Goal: Communication & Community: Answer question/provide support

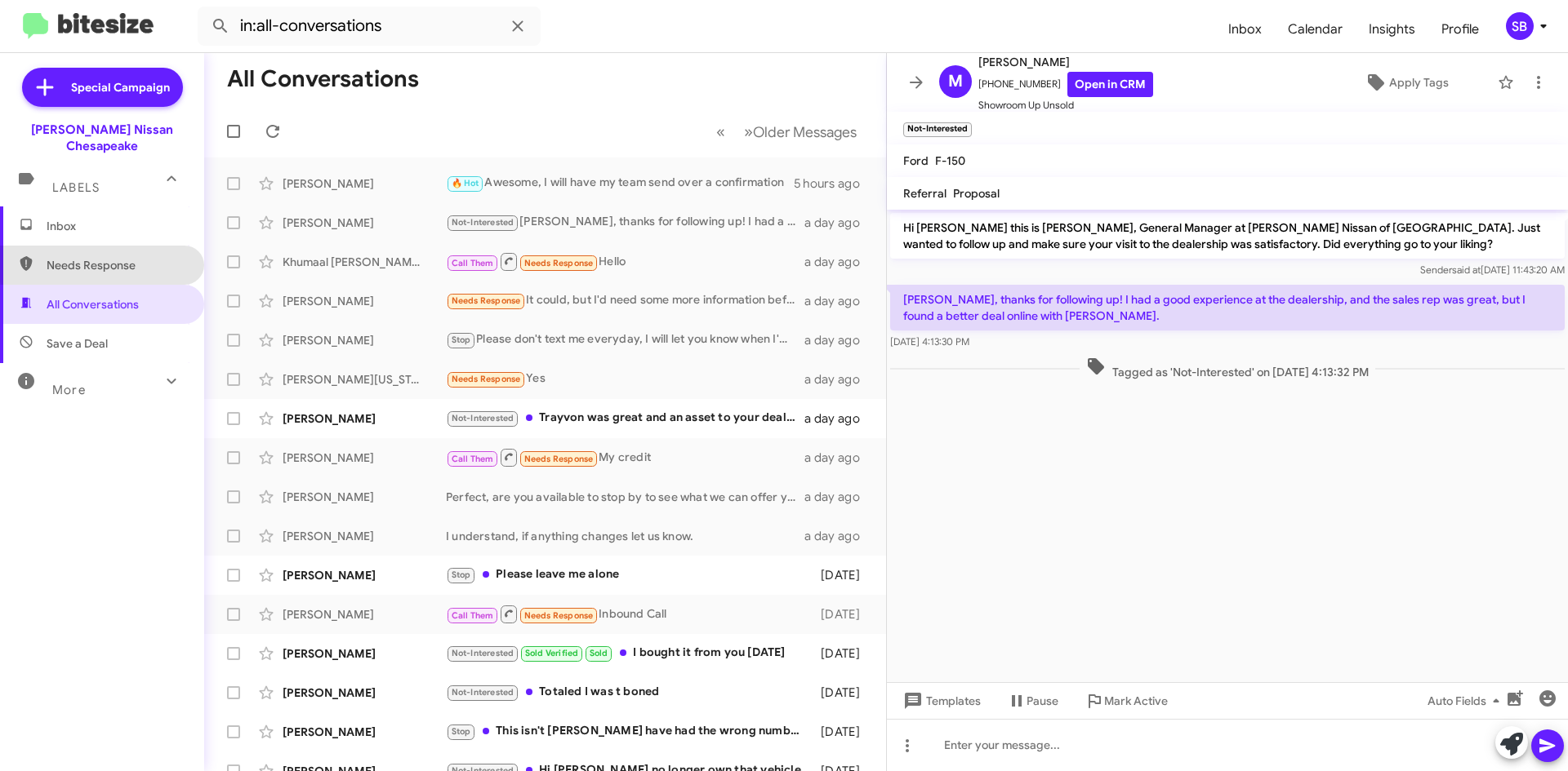
click at [126, 257] on span "Needs Response" at bounding box center [116, 265] width 139 height 17
type input "in:needs-response"
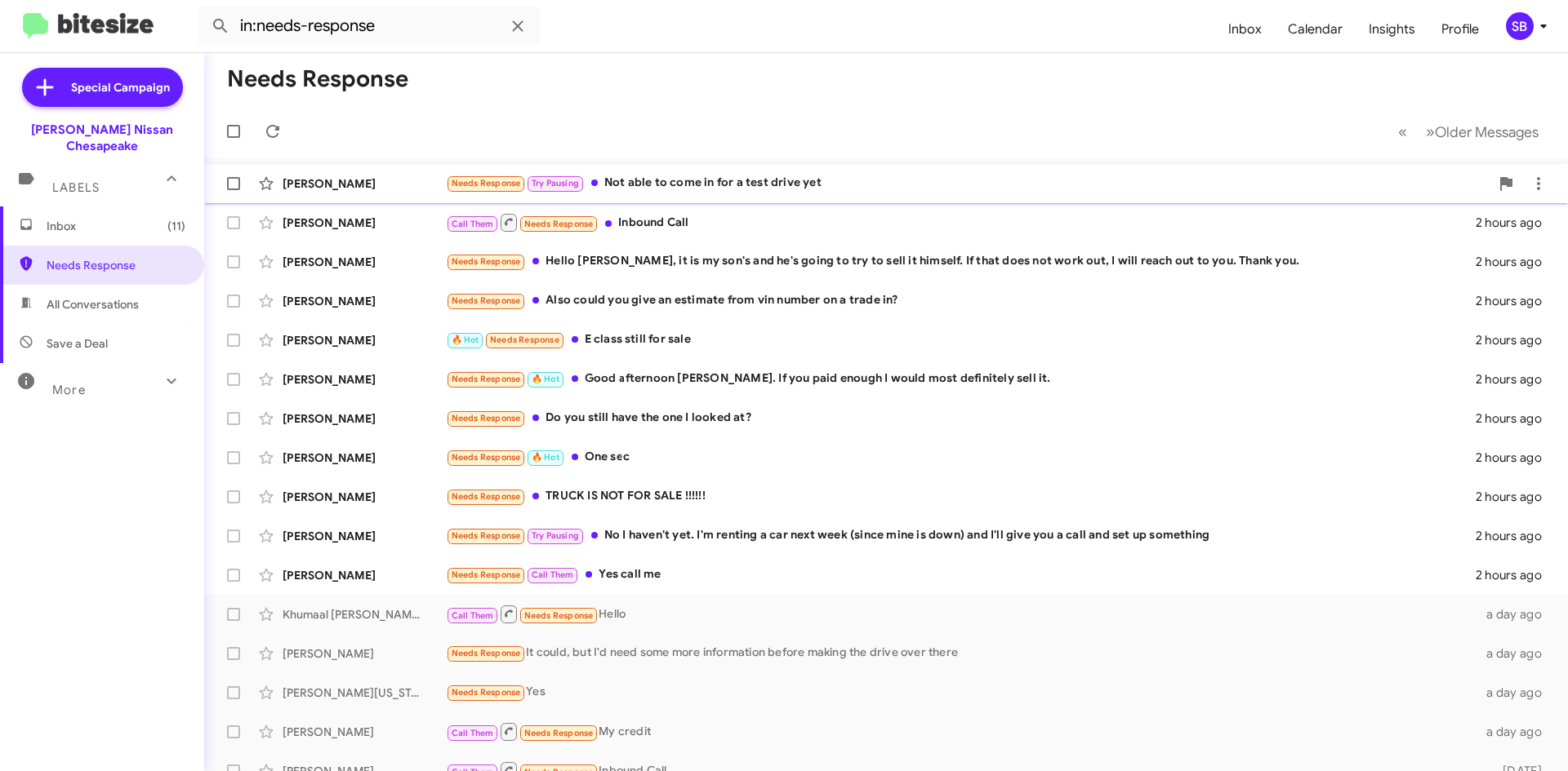
click at [694, 181] on div "Needs Response Try Pausing Not able to come in for a test drive yet" at bounding box center [967, 183] width 1044 height 18
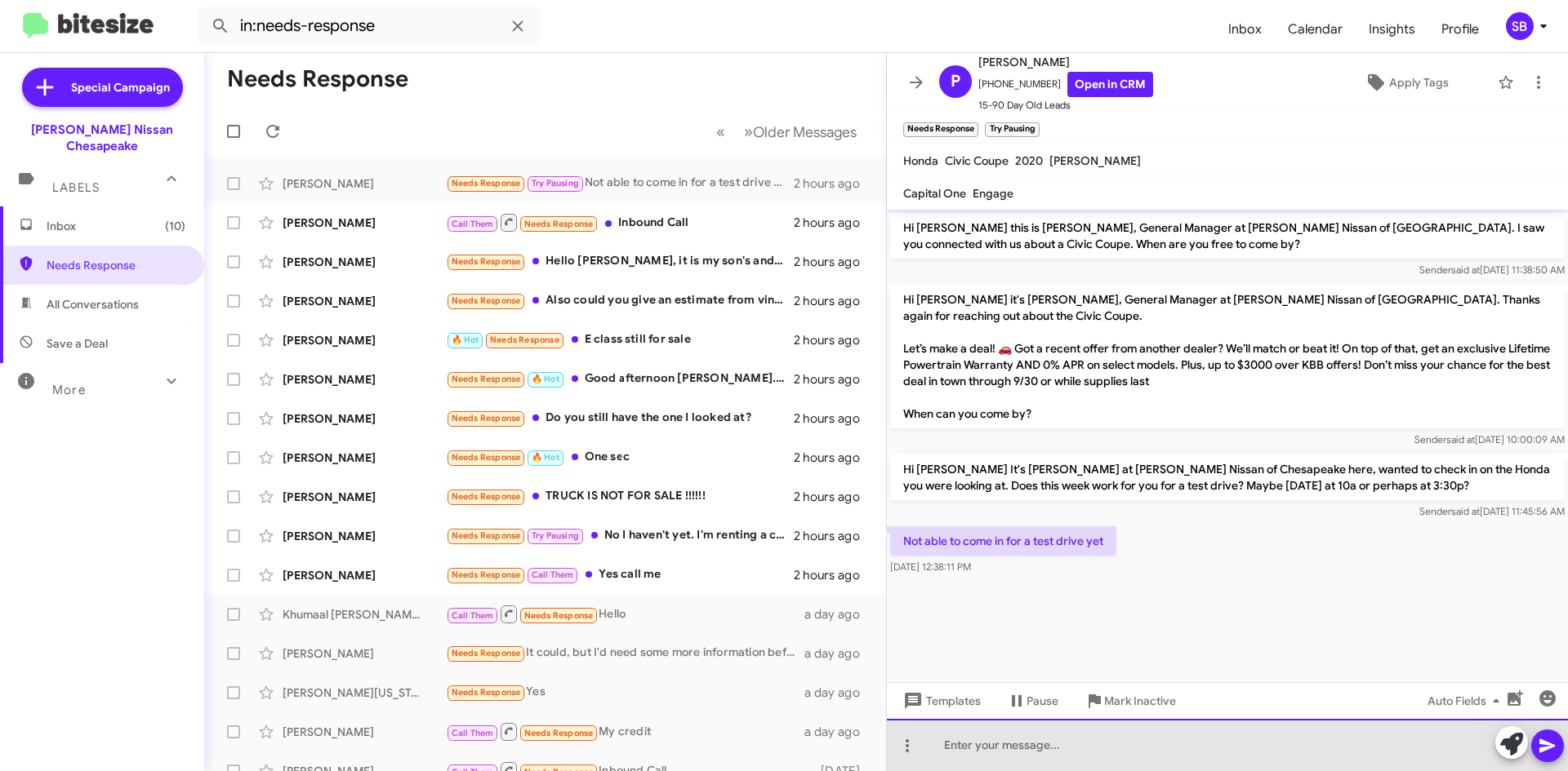
click at [999, 739] on div at bounding box center [1226, 745] width 681 height 53
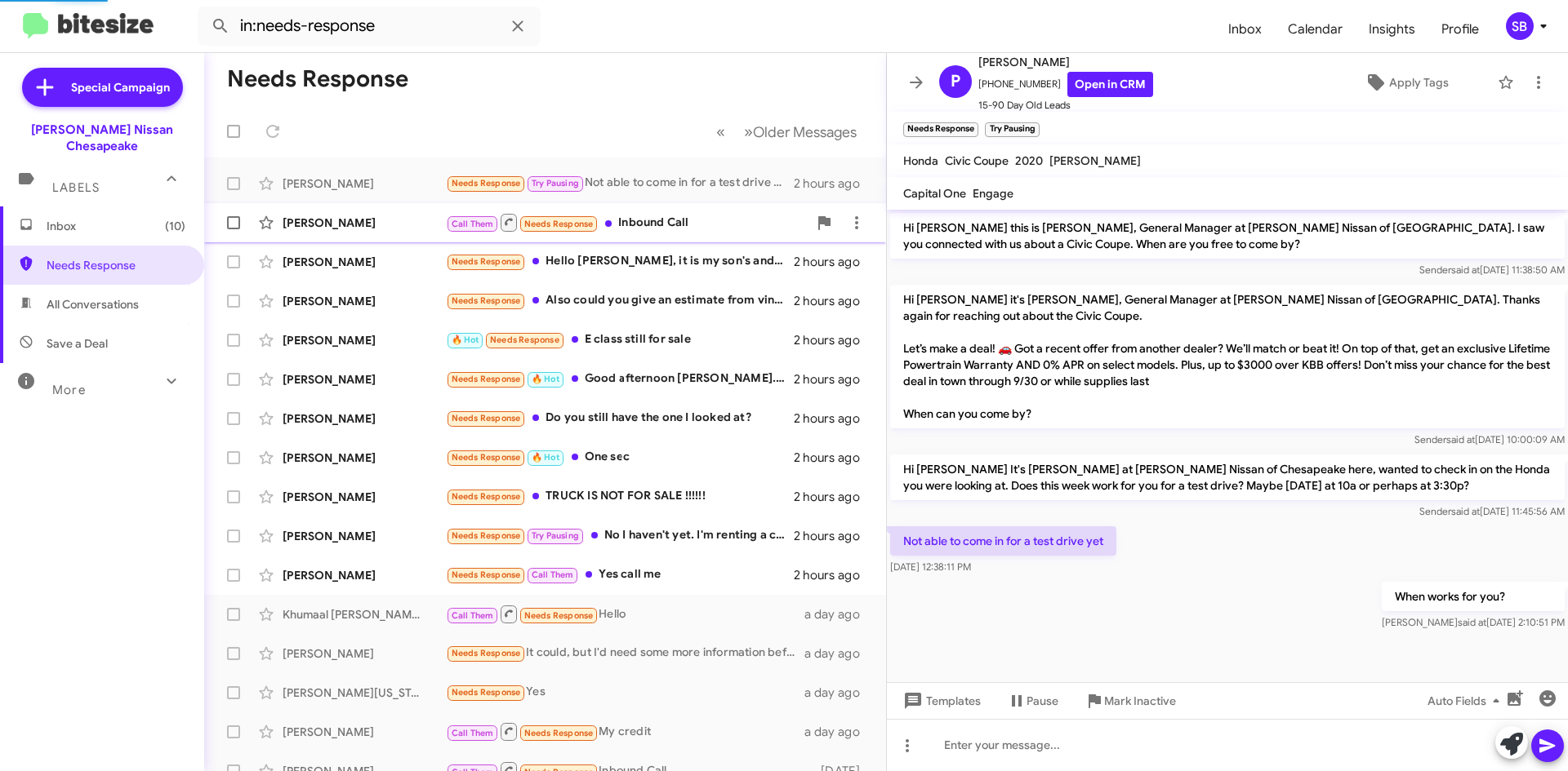
click at [685, 216] on div "Call Them Needs Response Inbound Call" at bounding box center [626, 222] width 362 height 20
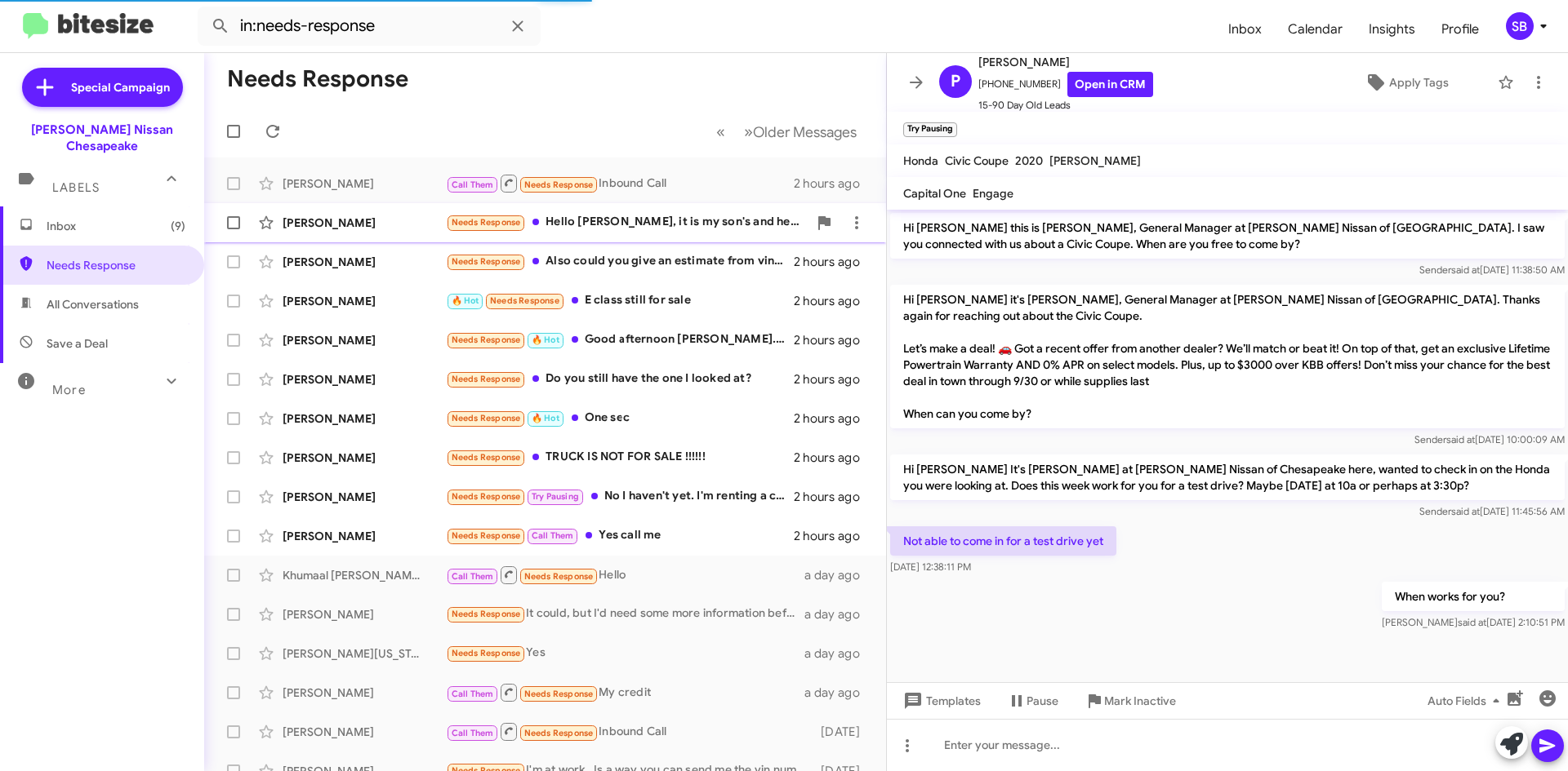
click at [671, 224] on div "Needs Response Hello [PERSON_NAME], it is my son's and he's going to try to sel…" at bounding box center [626, 222] width 362 height 18
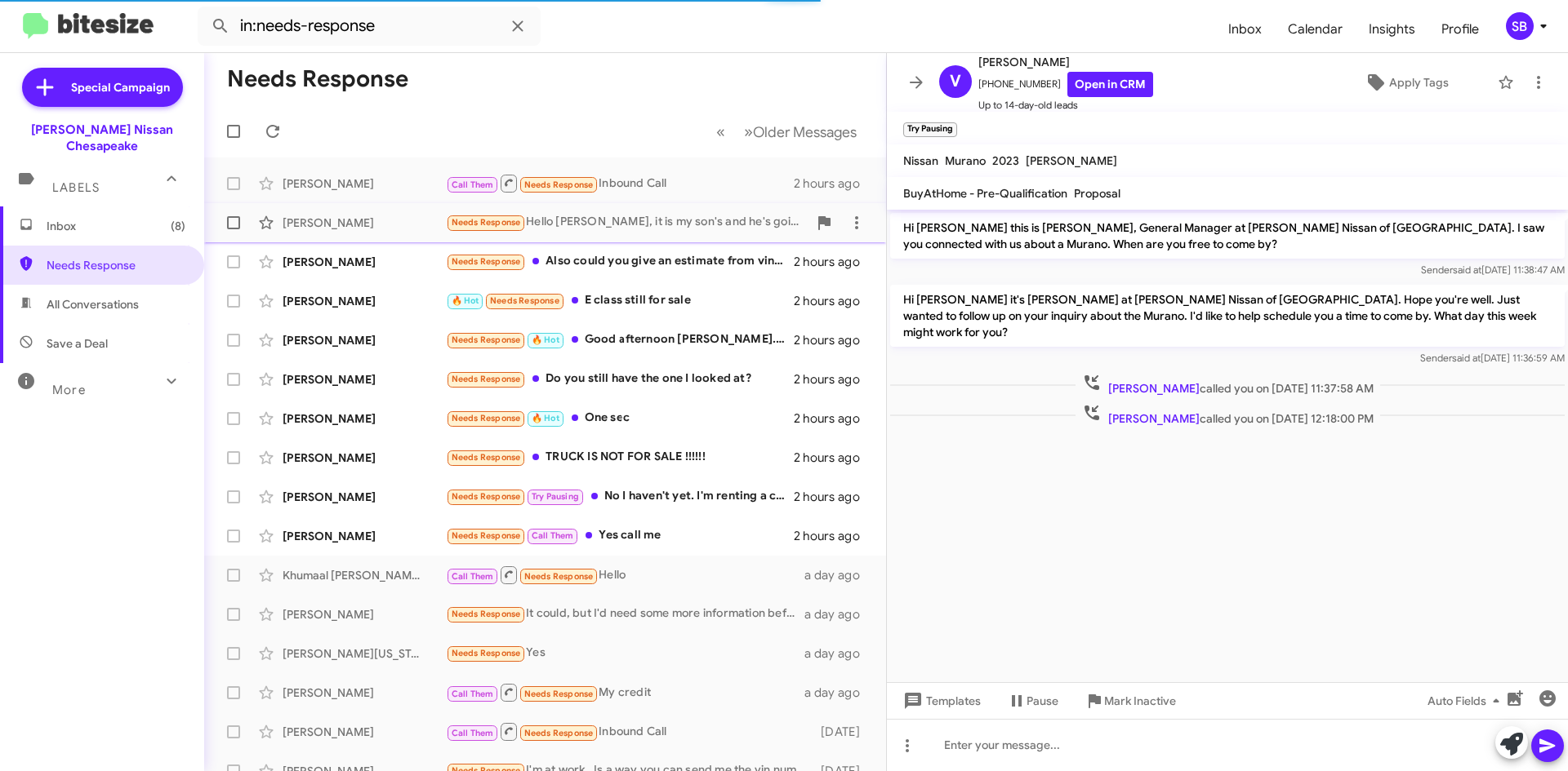
click at [607, 231] on div "Needs Response Hello [PERSON_NAME], it is my son's and he's going to try to sel…" at bounding box center [626, 222] width 362 height 18
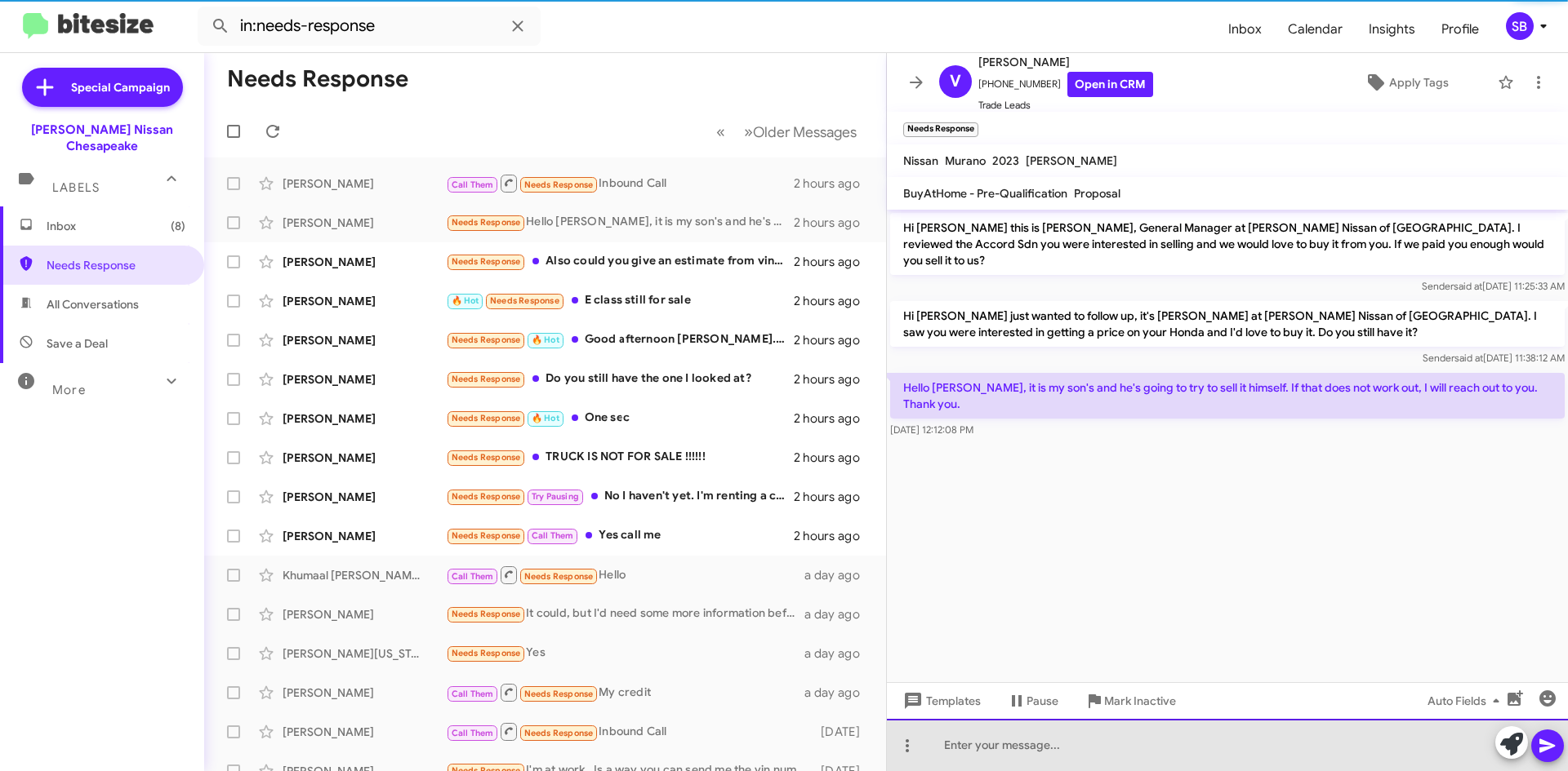
click at [1082, 743] on div at bounding box center [1226, 745] width 681 height 53
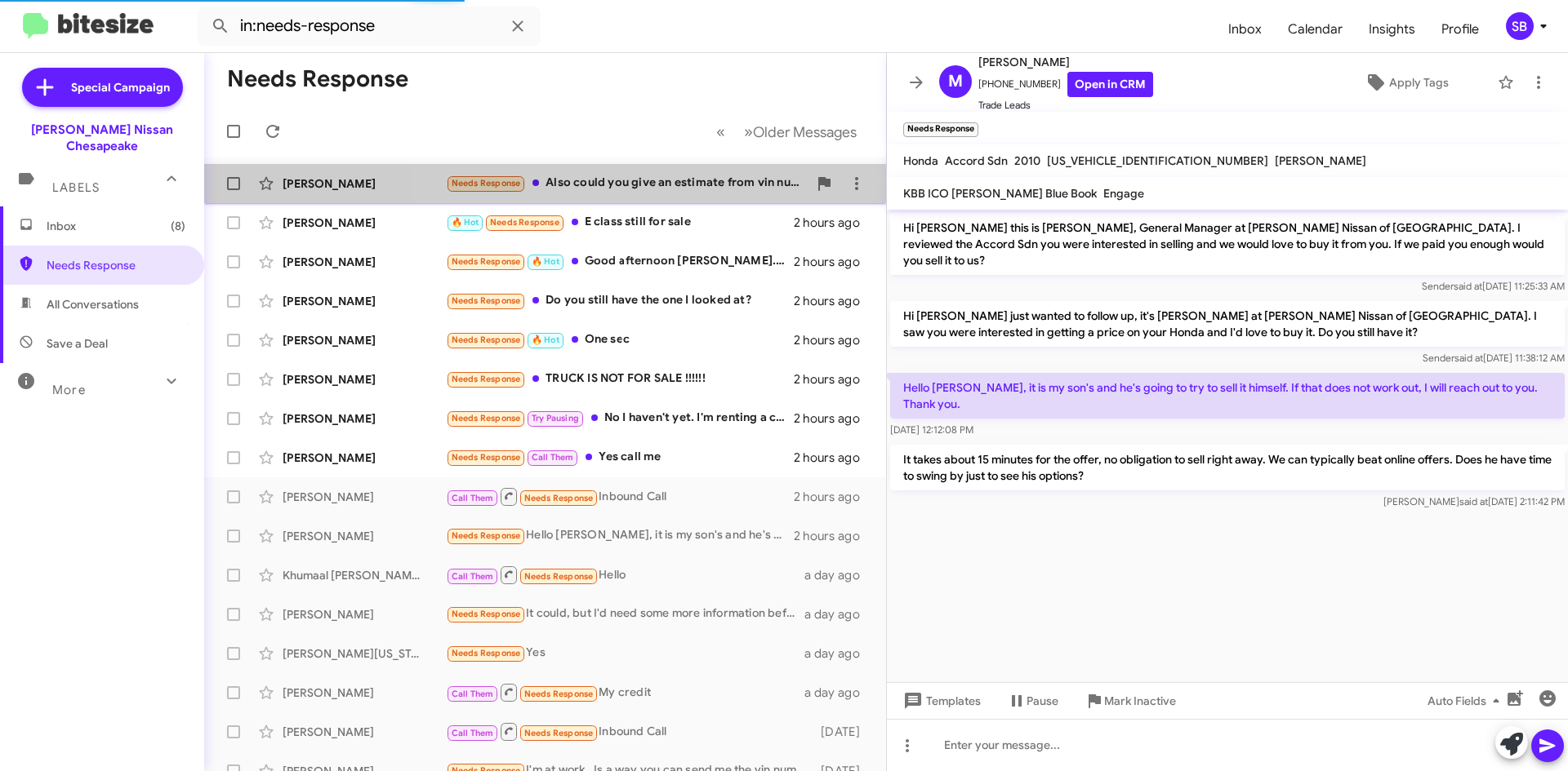
click at [596, 181] on div "Needs Response Also could you give an estimate from vin number on a trade in?" at bounding box center [626, 183] width 362 height 18
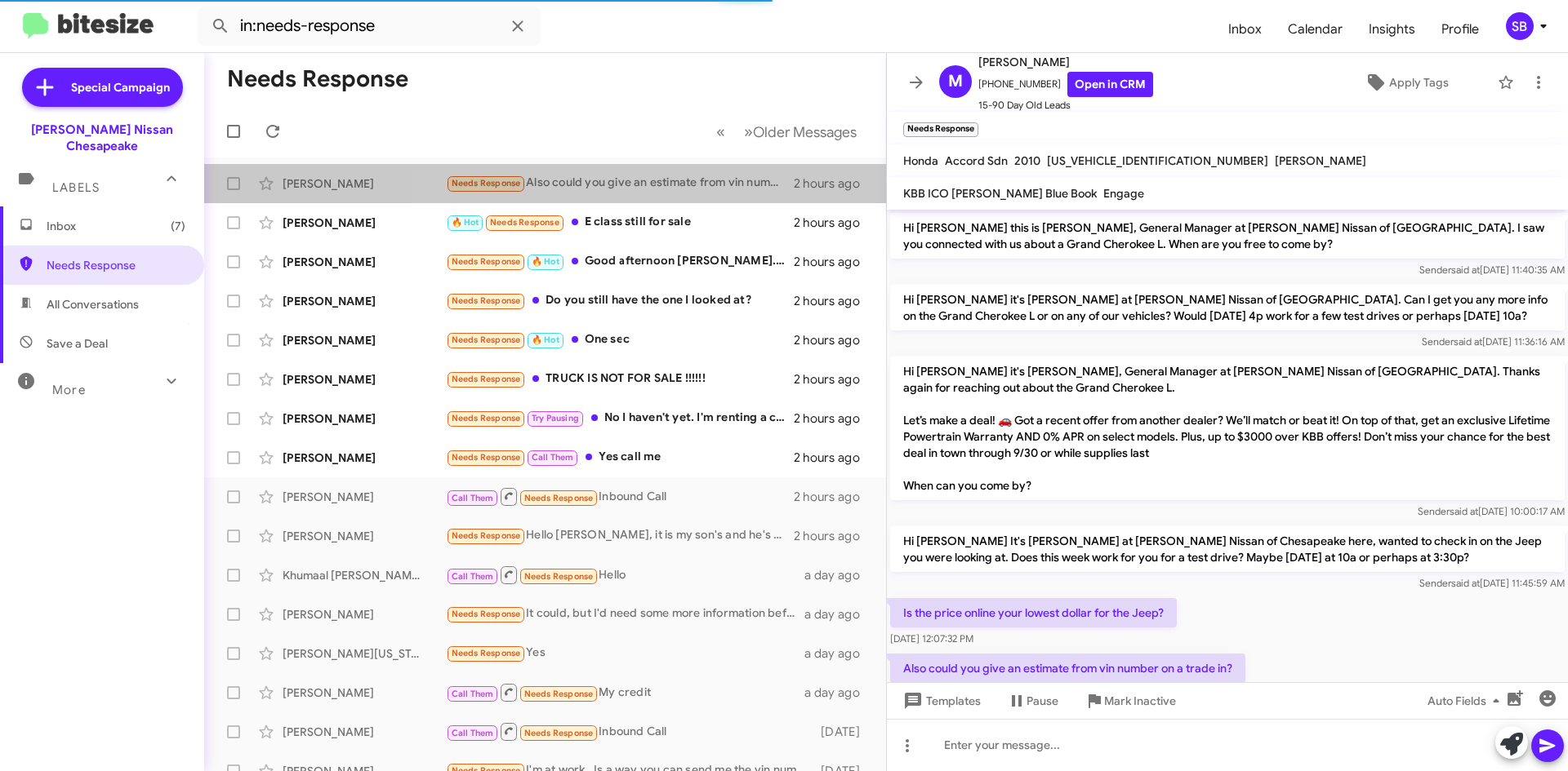
scroll to position [48, 0]
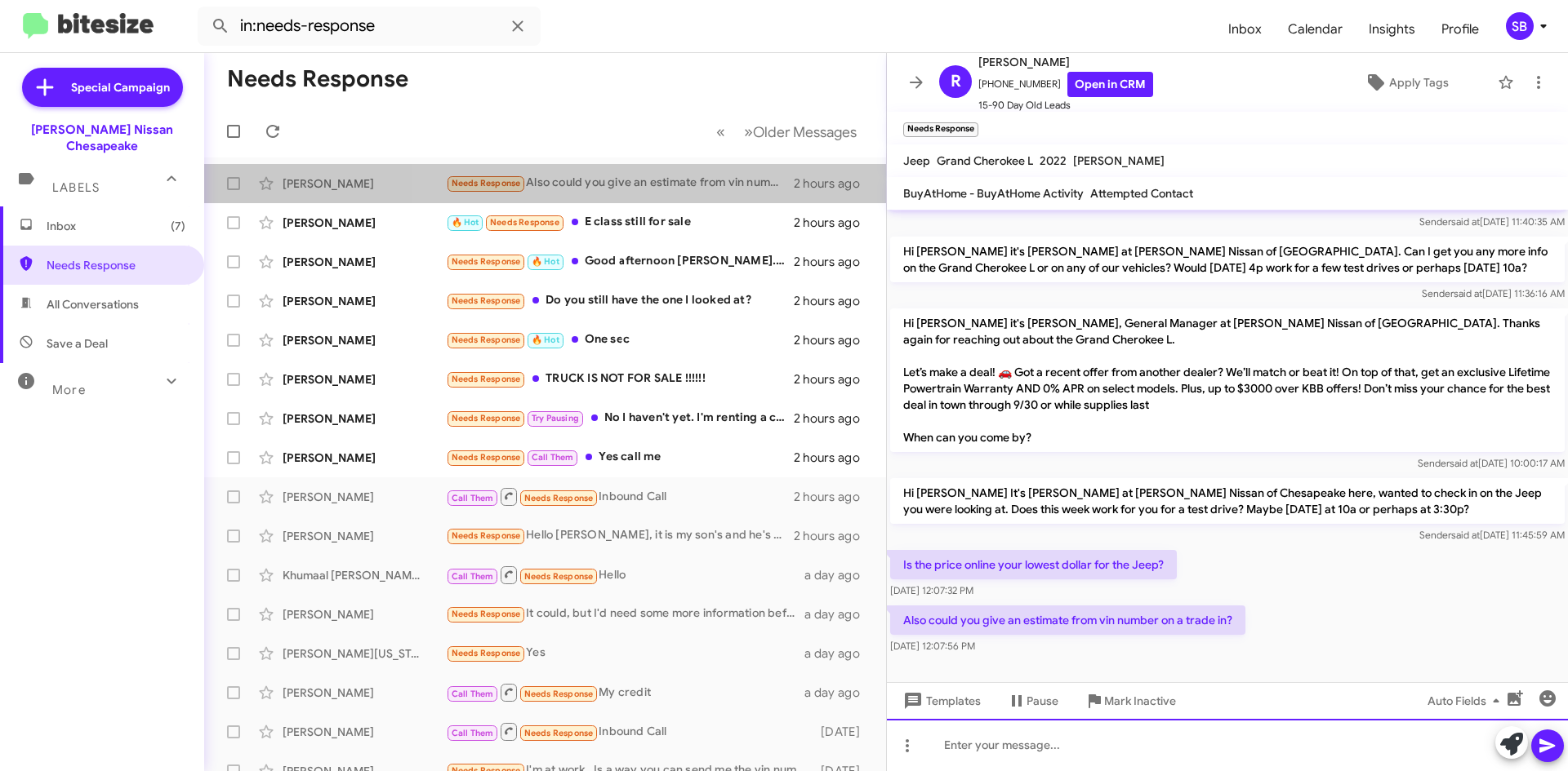
click at [1050, 742] on div at bounding box center [1226, 745] width 681 height 53
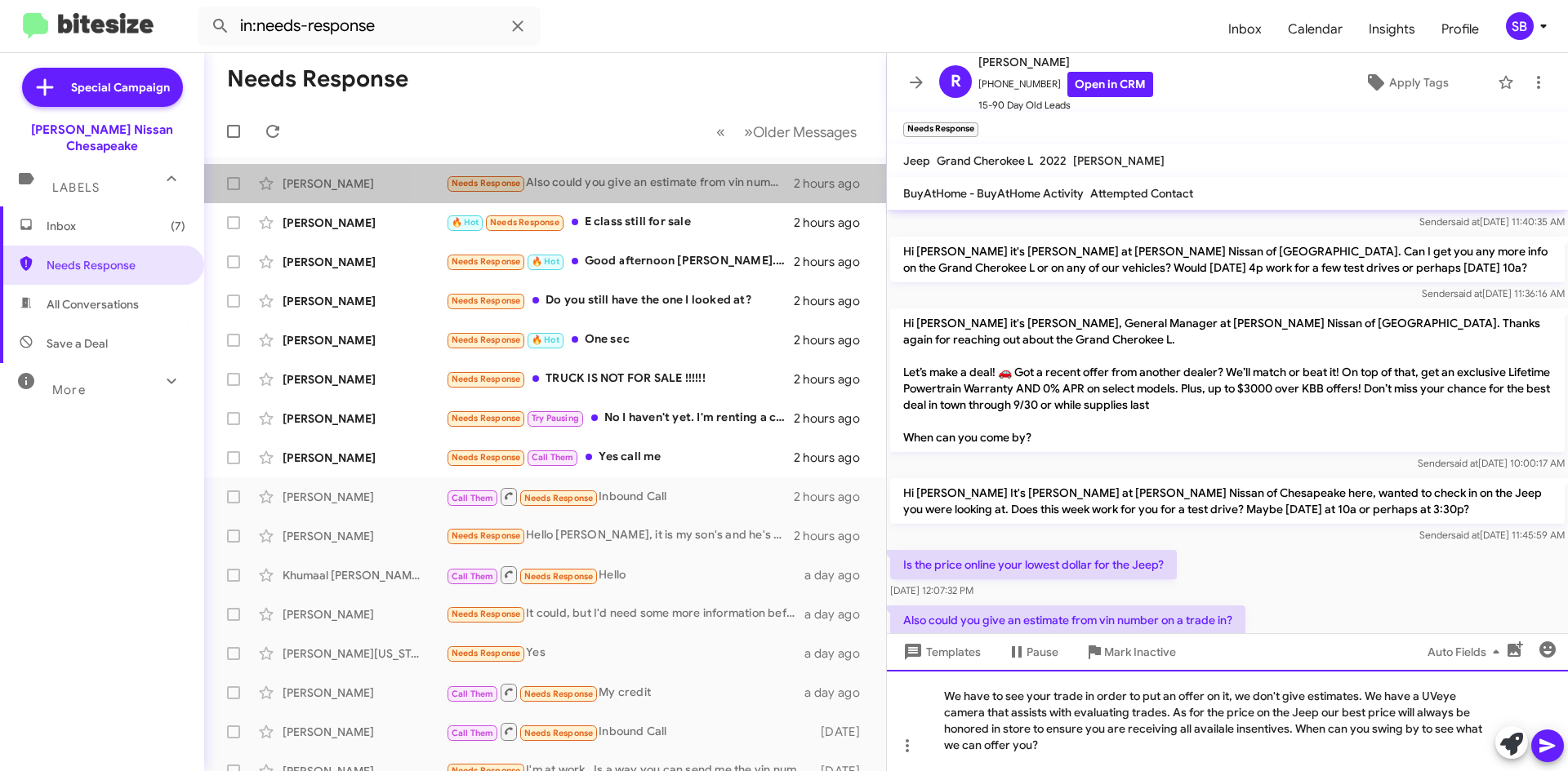
drag, startPoint x: 1253, startPoint y: 737, endPoint x: 1219, endPoint y: 742, distance: 34.4
click at [1219, 742] on div "We have to see your trade in order to put an offer on it, we don't give estimat…" at bounding box center [1226, 721] width 681 height 101
drag, startPoint x: 1205, startPoint y: 738, endPoint x: 1201, endPoint y: 747, distance: 9.8
click at [1195, 758] on div "We have to see your trade in order to put an offer on it, we don't give estimat…" at bounding box center [1226, 721] width 681 height 101
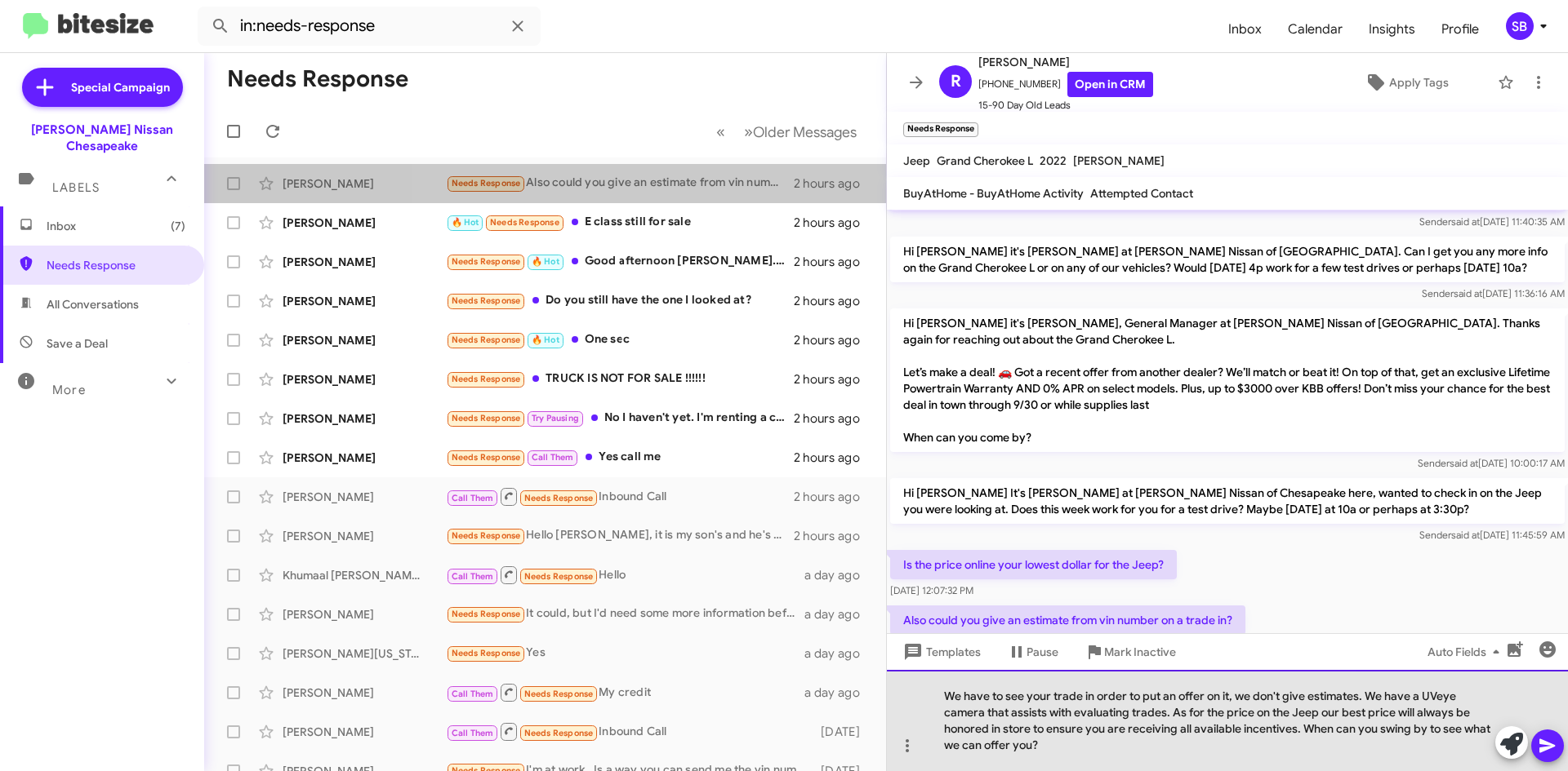
drag, startPoint x: 1438, startPoint y: 700, endPoint x: 1049, endPoint y: 739, distance: 391.0
click at [1049, 739] on div "We have to see your trade in order to put an offer on it, we don't give estimat…" at bounding box center [1226, 721] width 681 height 101
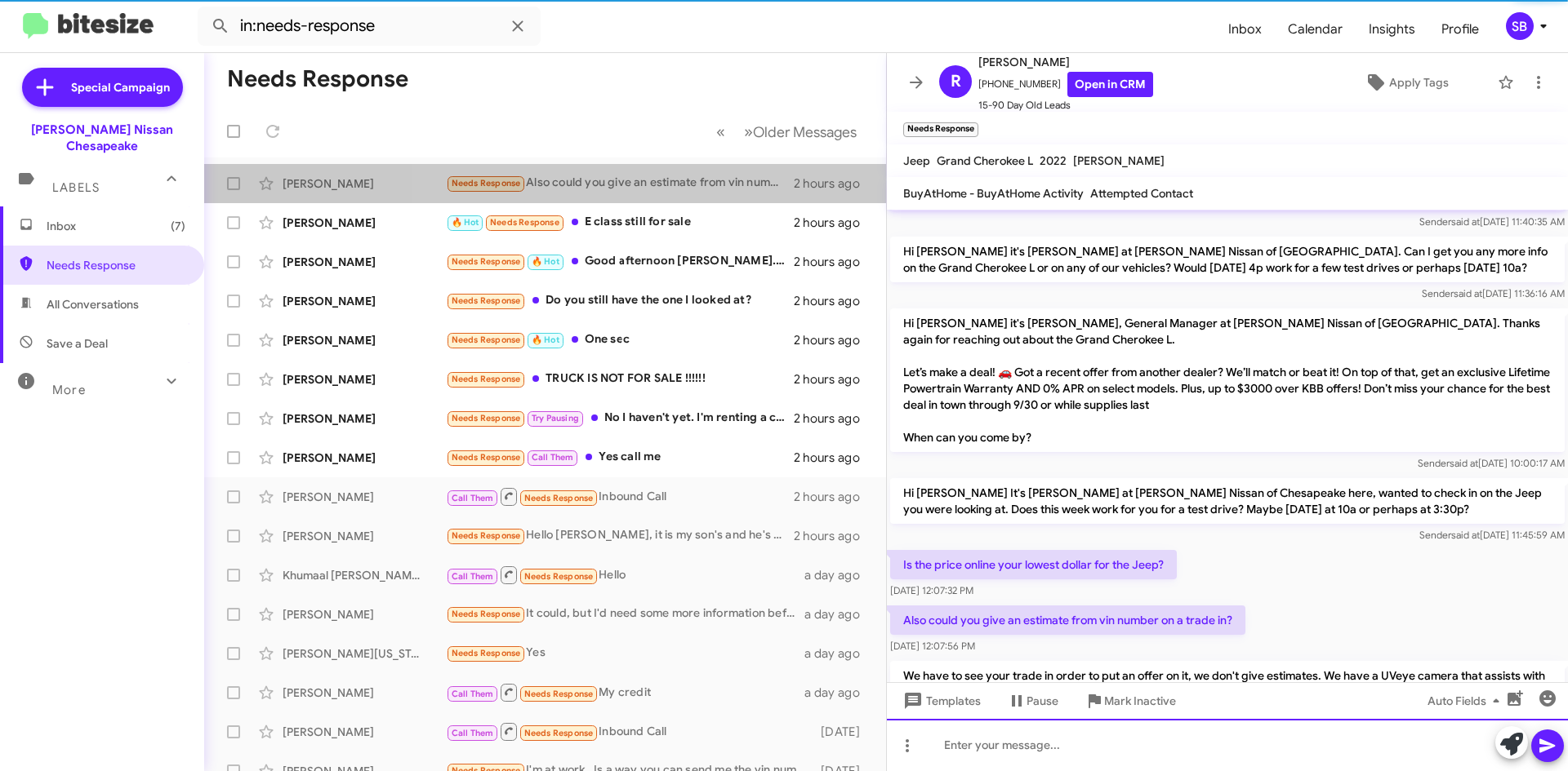
scroll to position [140, 0]
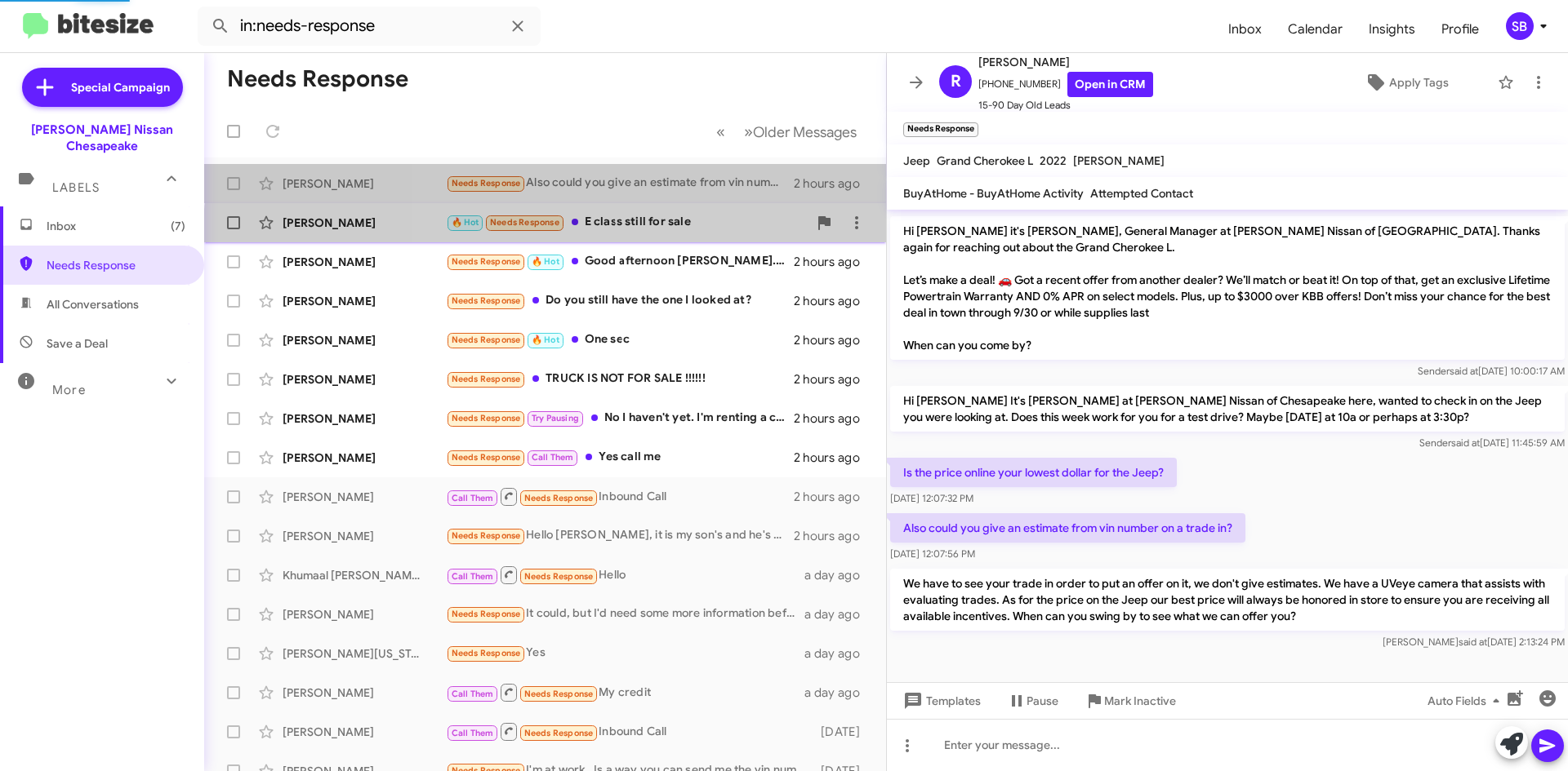
click at [667, 235] on div "[PERSON_NAME] 🔥 Hot Needs Response E class still for sale 2 hours ago" at bounding box center [545, 222] width 656 height 32
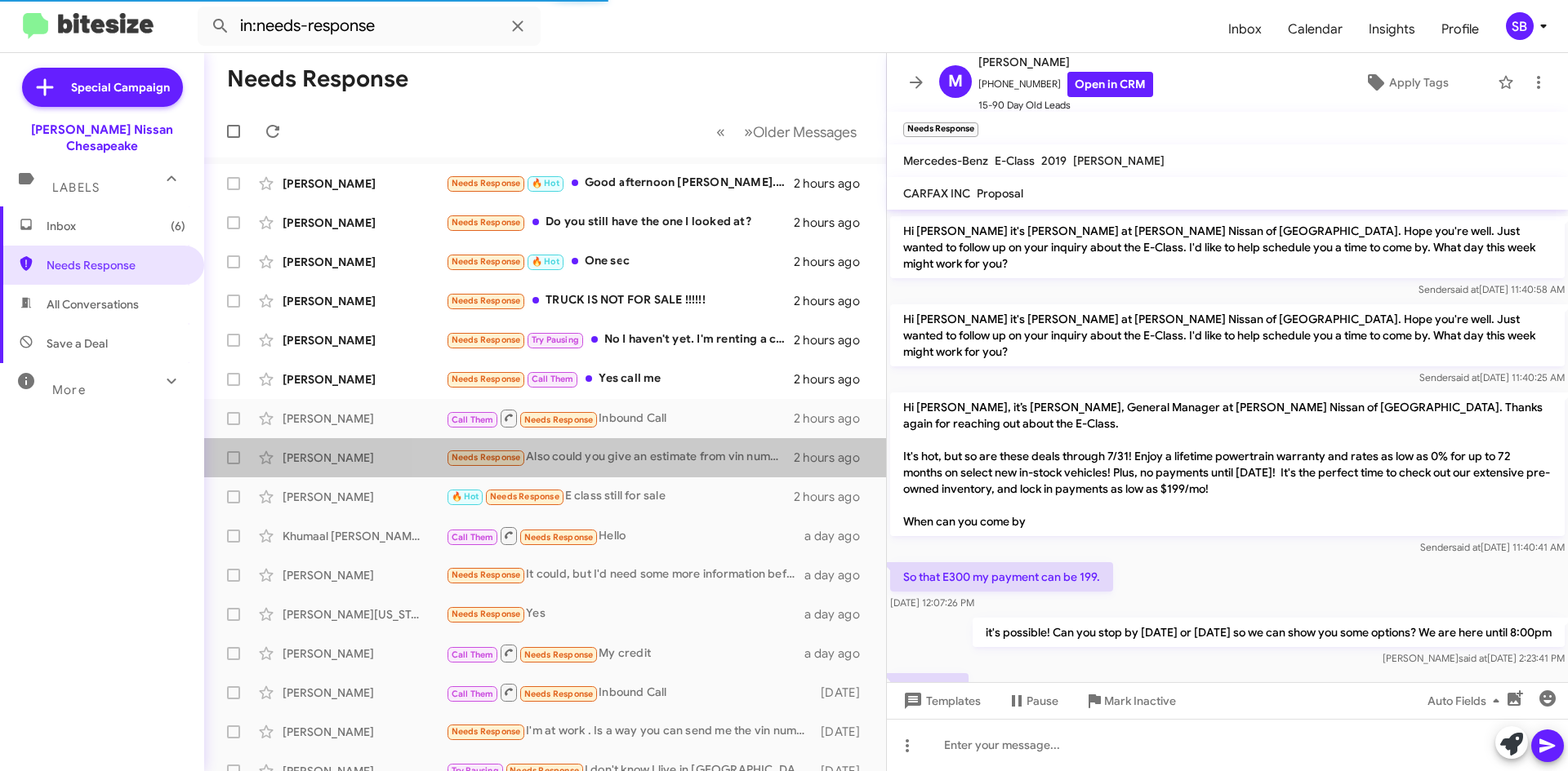
scroll to position [1041, 0]
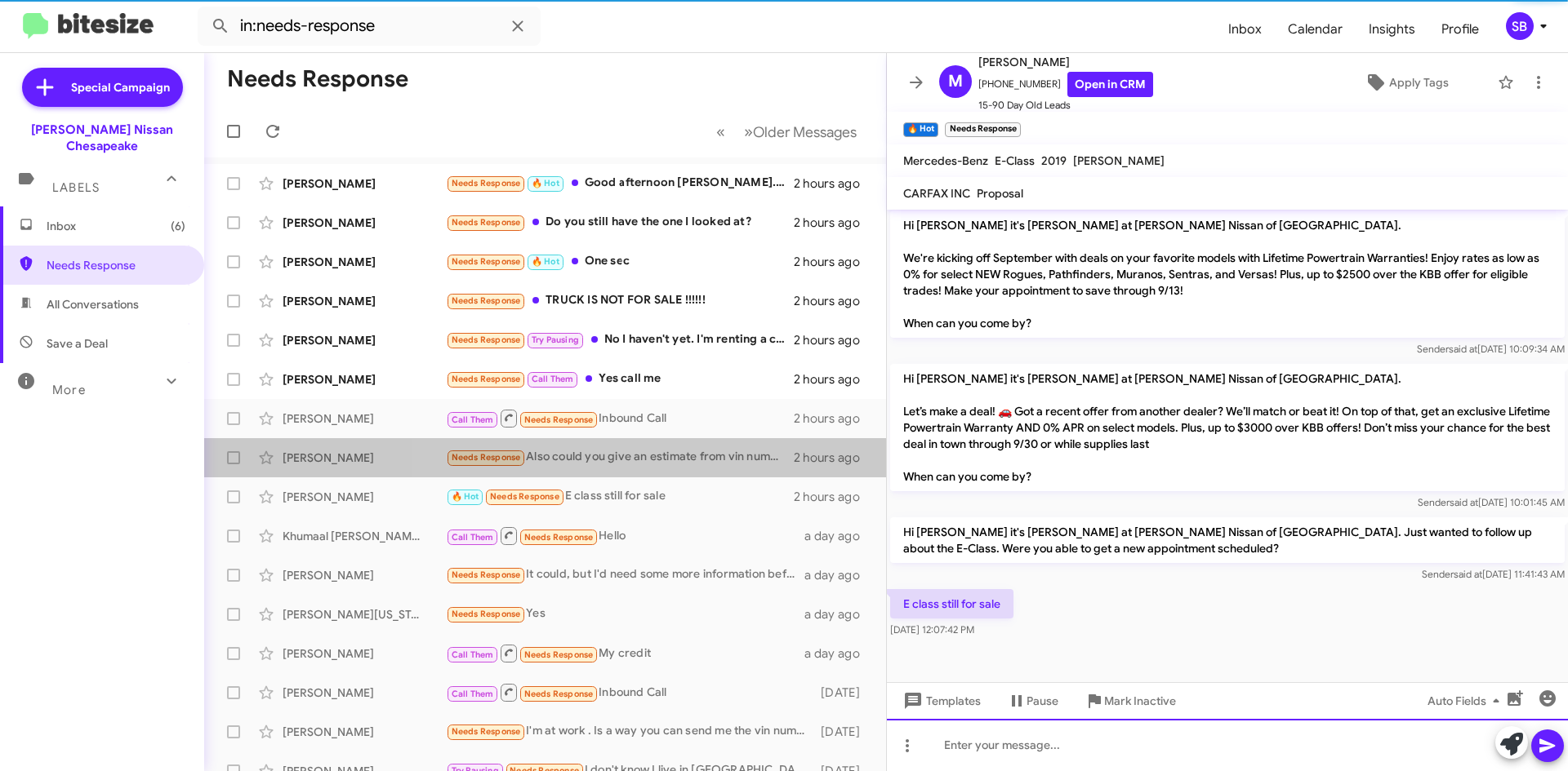
click at [1059, 742] on div at bounding box center [1226, 745] width 681 height 53
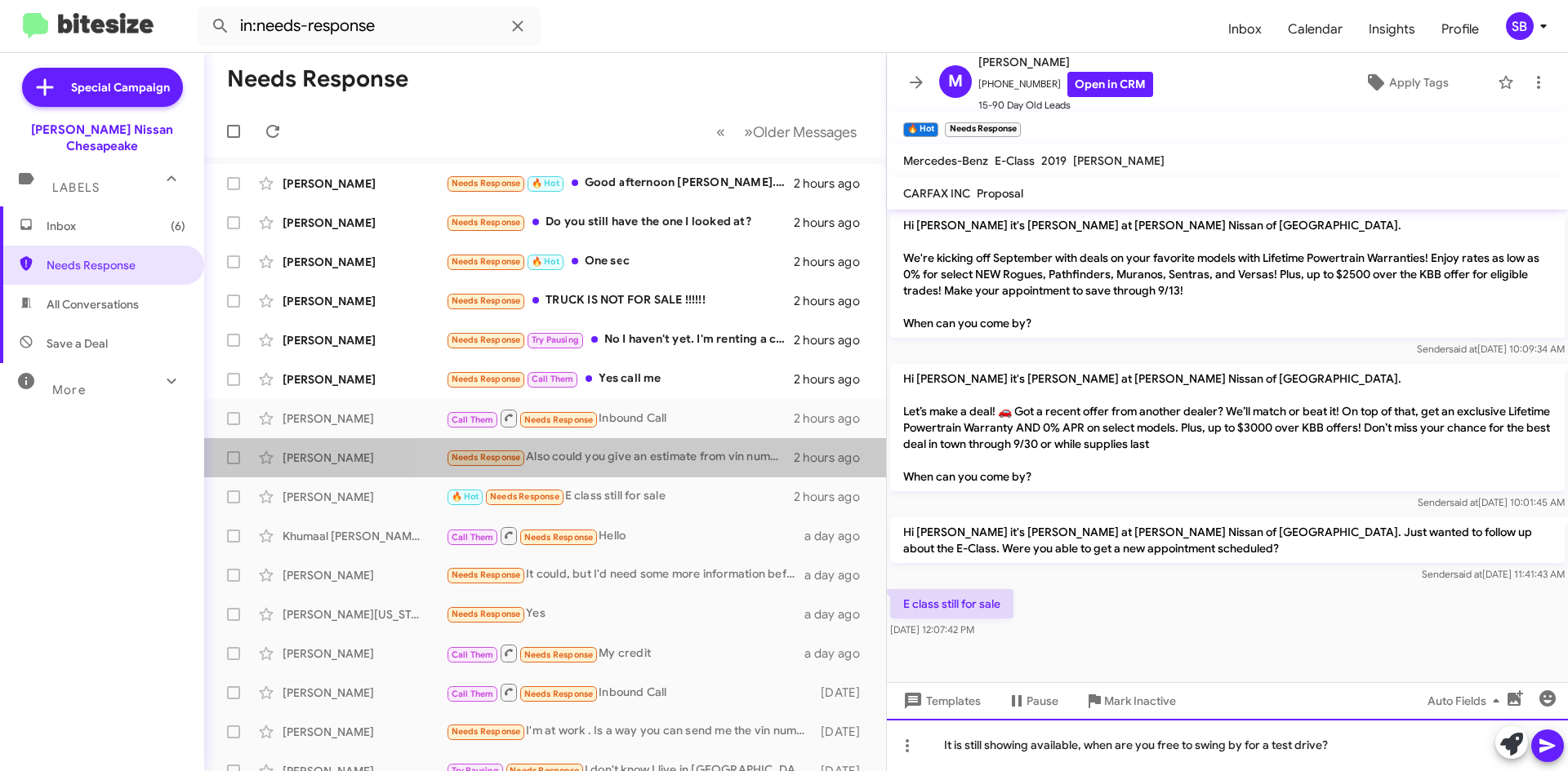
click at [1382, 748] on div "It is still showing available, when are you free to swing by for a test drive?" at bounding box center [1226, 745] width 681 height 53
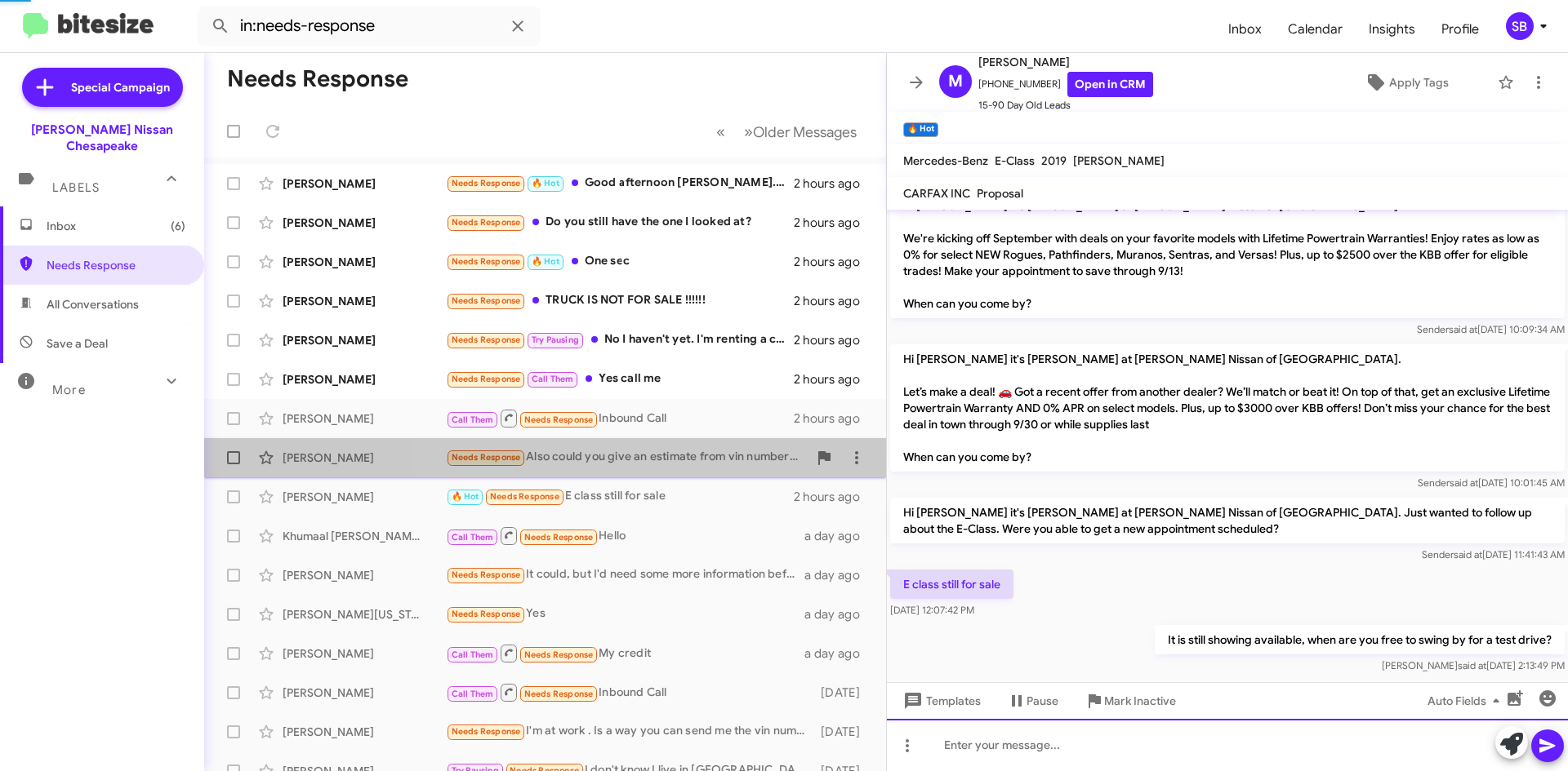
scroll to position [1101, 0]
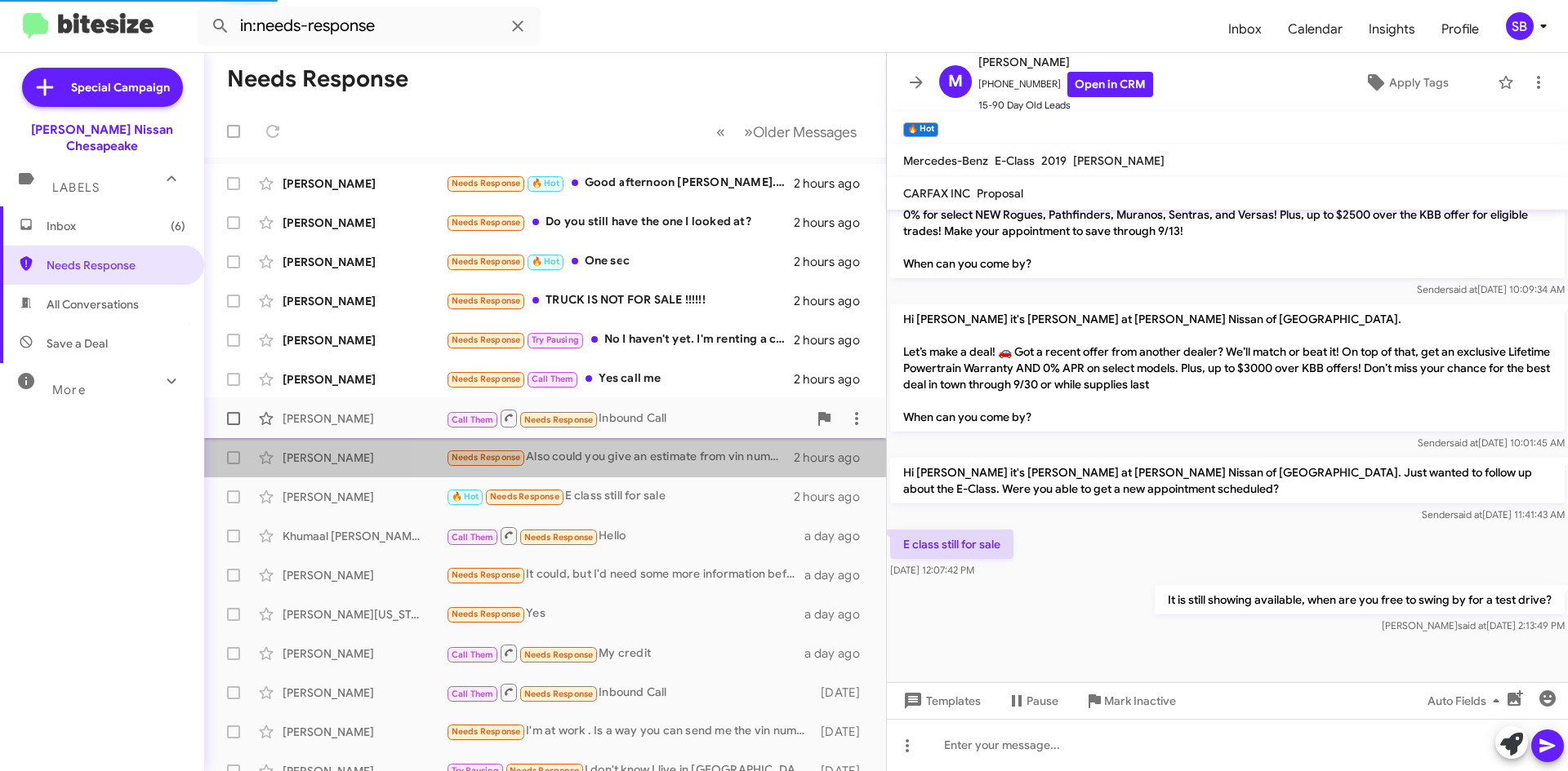
click at [642, 380] on div "Needs Response Call Them Yes call me" at bounding box center [620, 379] width 348 height 18
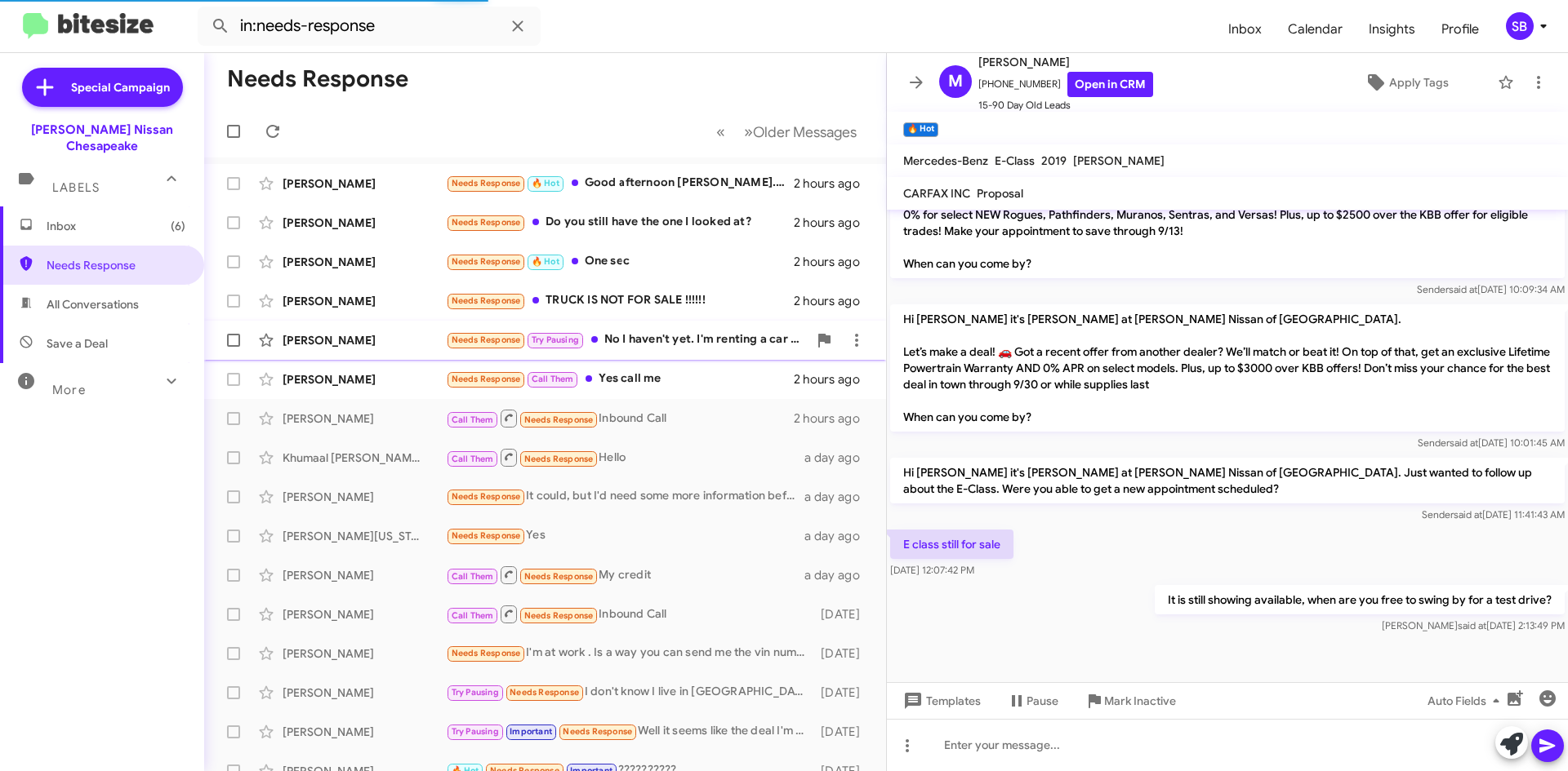
click at [641, 338] on div "Needs Response Try Pausing No I haven't yet. I'm renting a car next week (since…" at bounding box center [626, 340] width 362 height 18
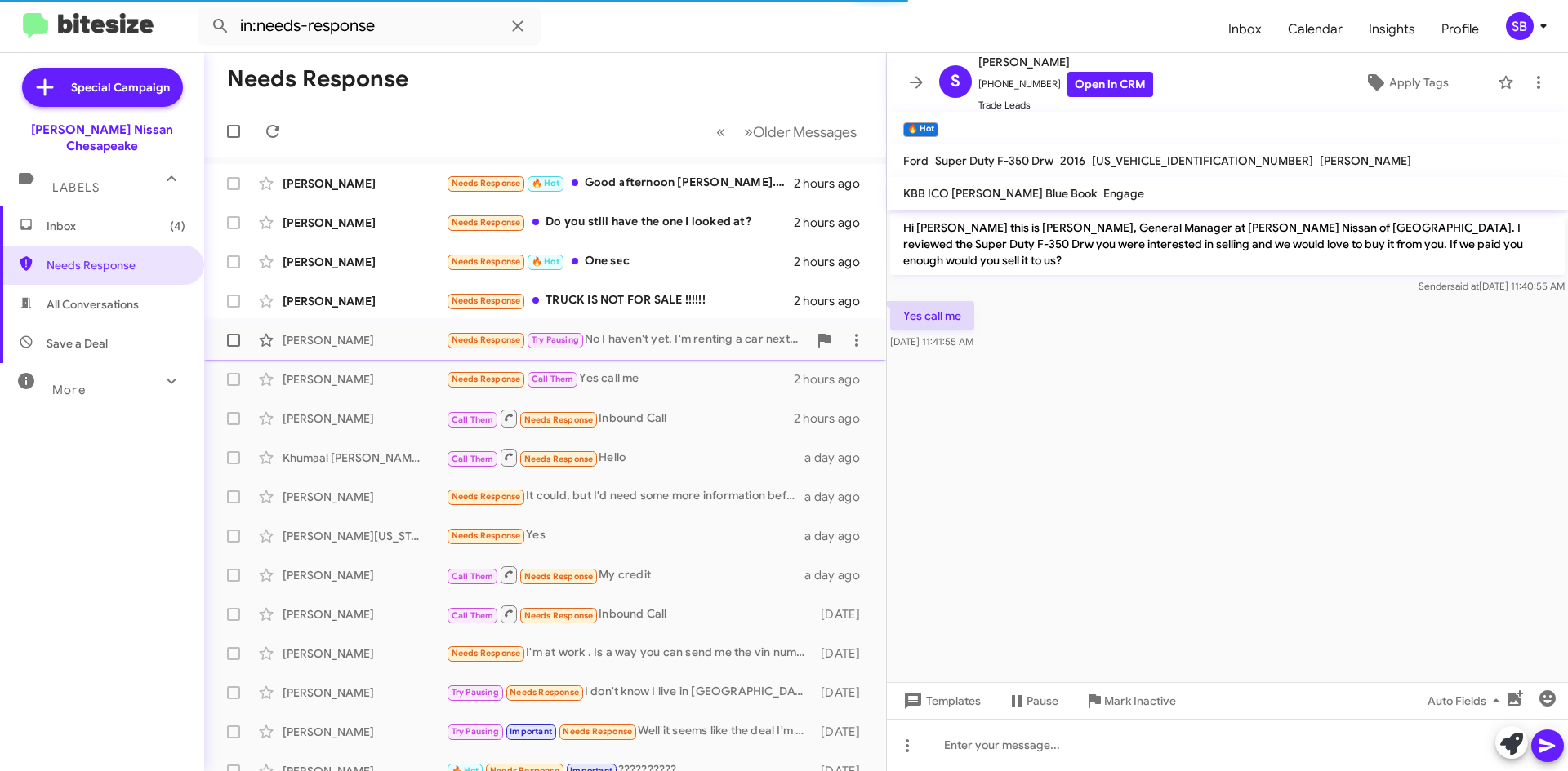
click at [693, 341] on div "Needs Response Try Pausing No I haven't yet. I'm renting a car next week (since…" at bounding box center [626, 340] width 362 height 18
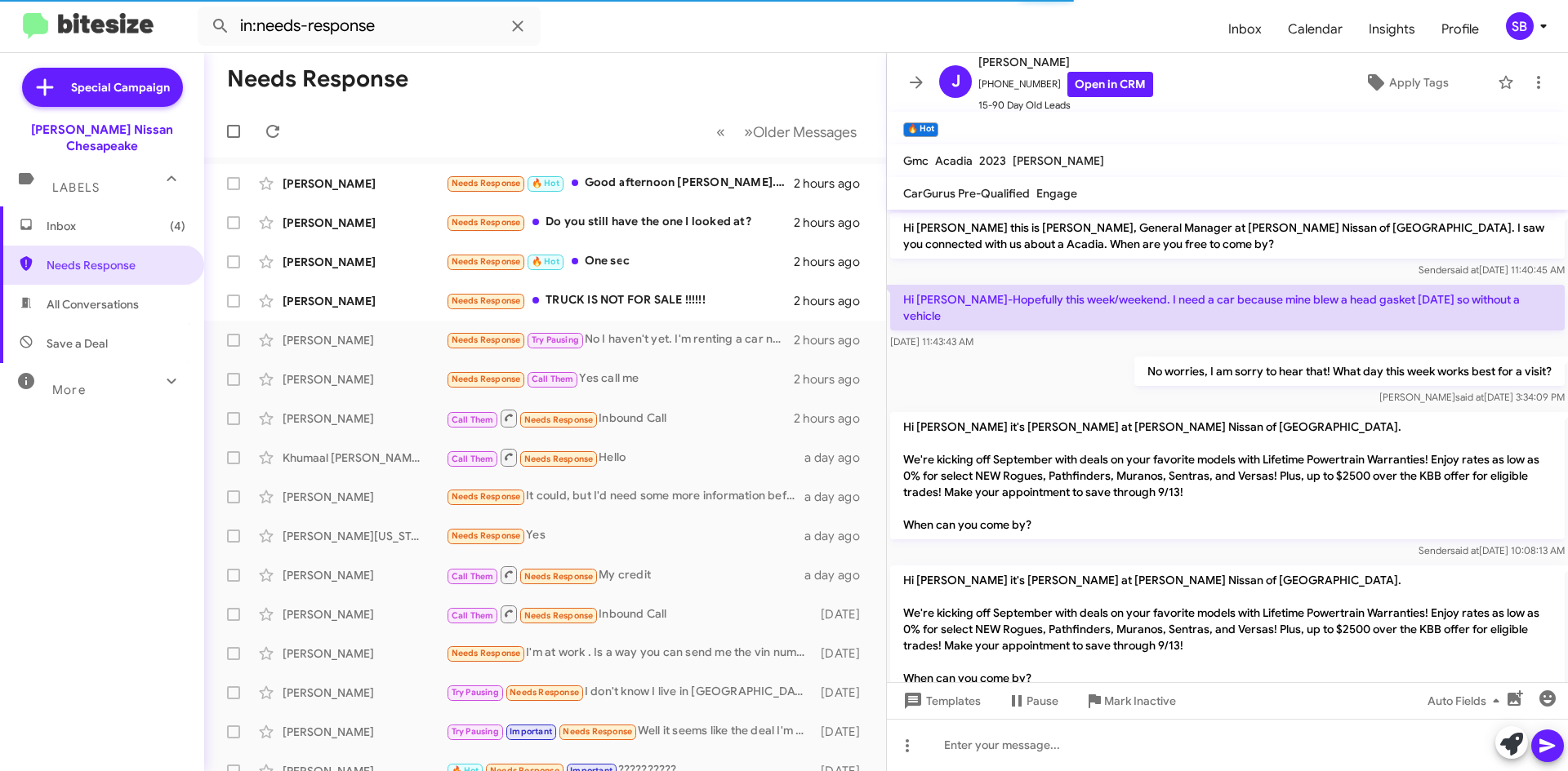
scroll to position [331, 0]
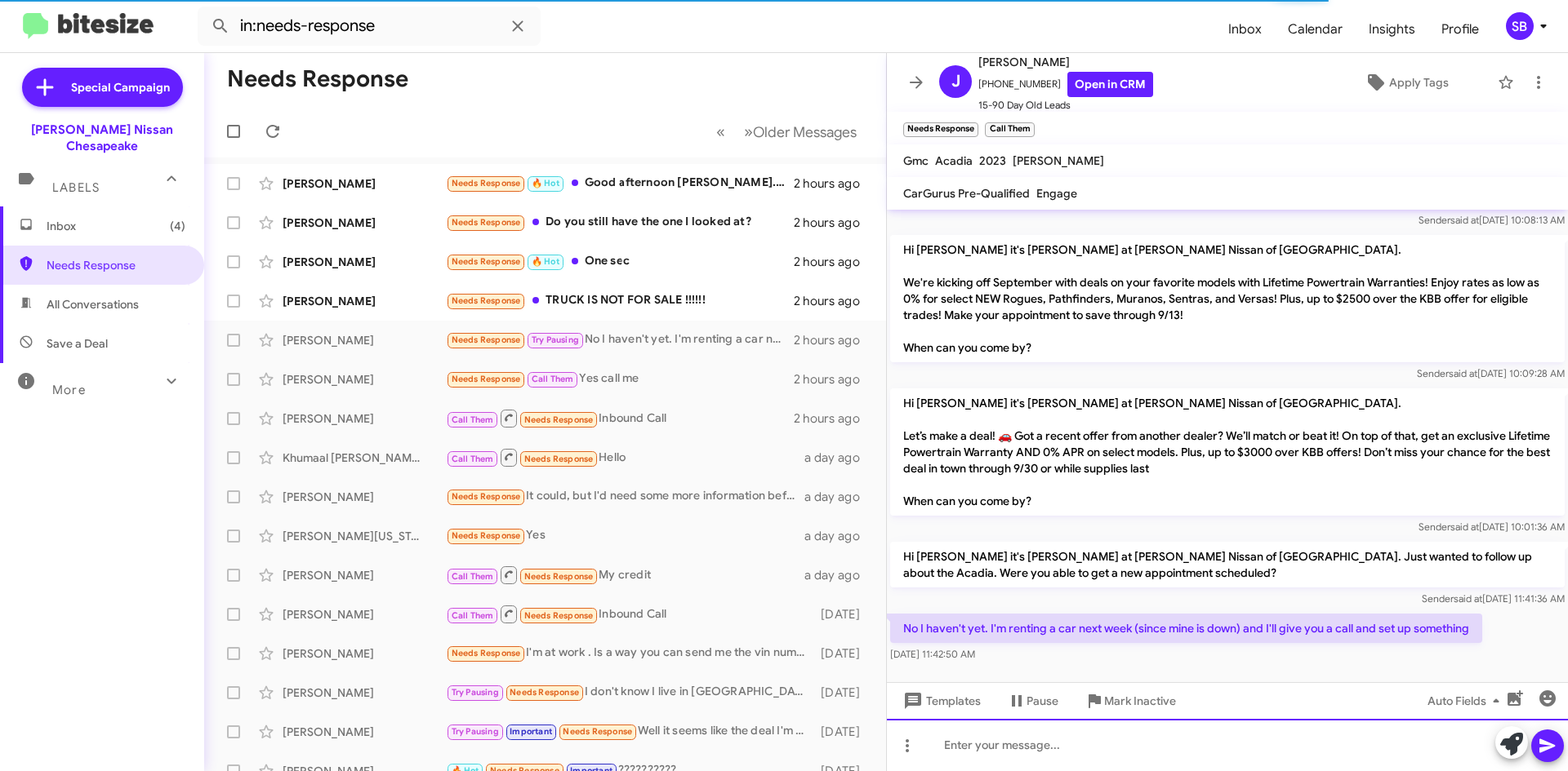
click at [1122, 757] on div at bounding box center [1226, 745] width 681 height 53
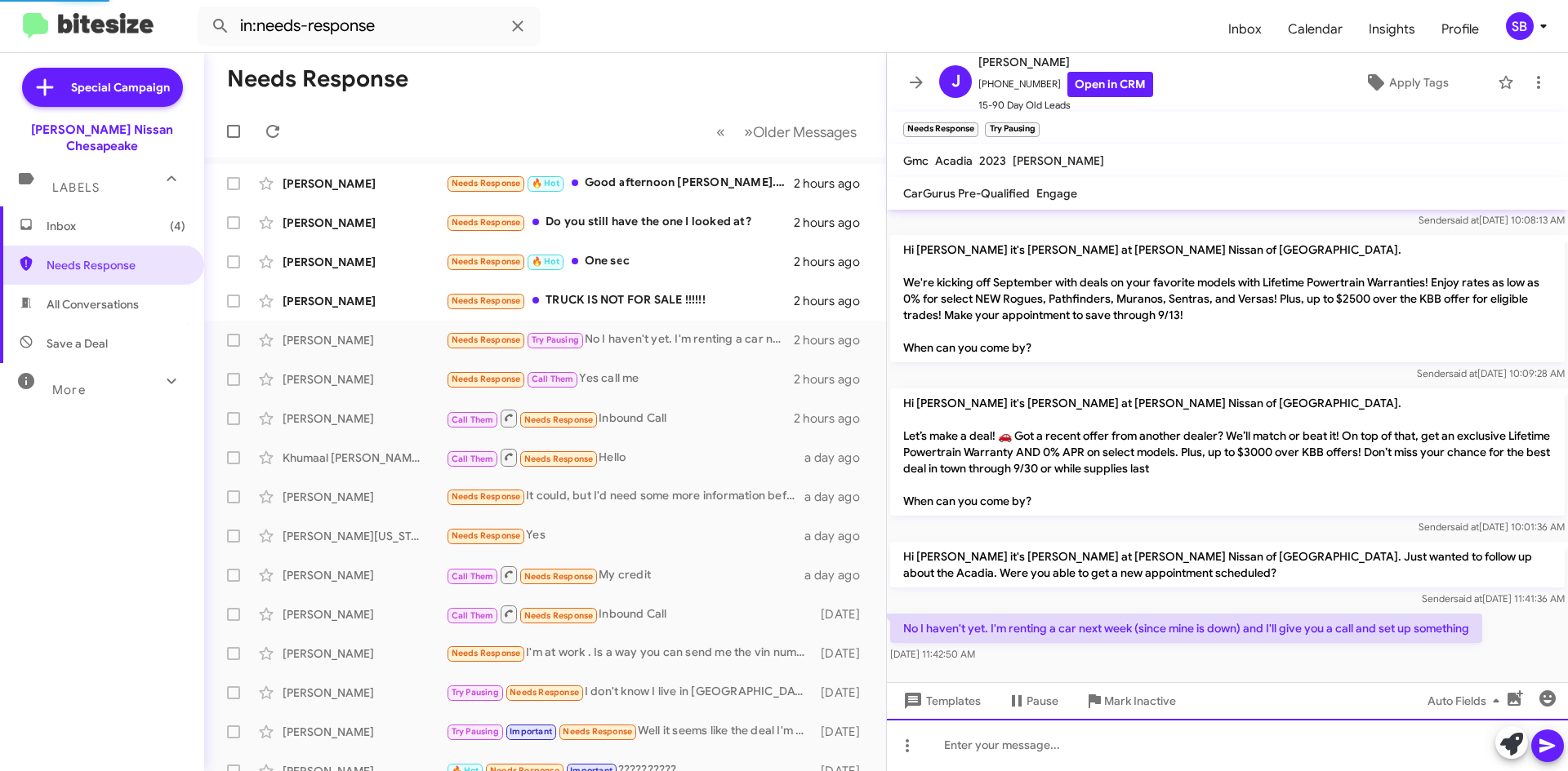
scroll to position [0, 0]
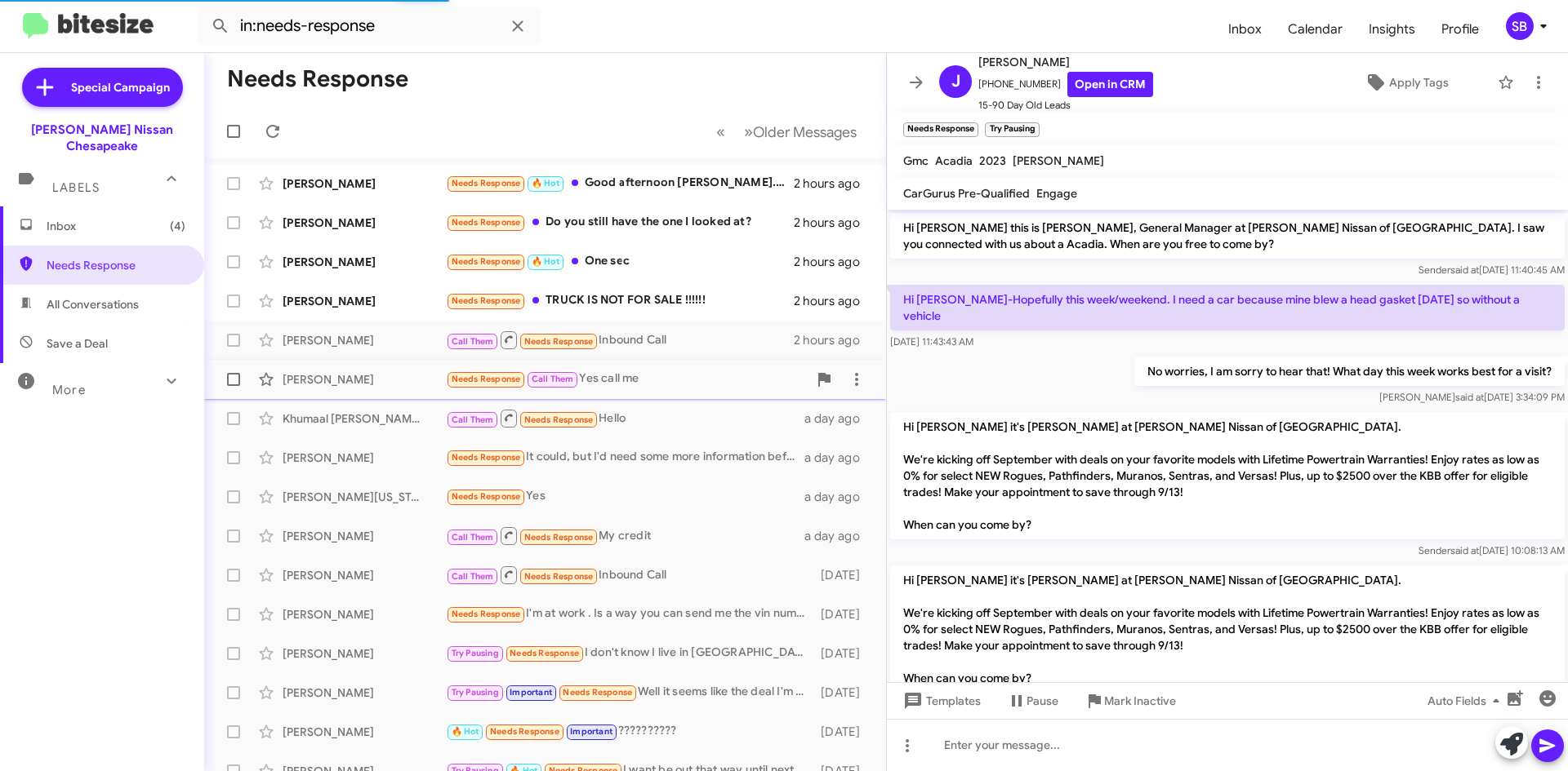
click at [642, 382] on div "Needs Response Call Them Yes call me" at bounding box center [626, 379] width 362 height 18
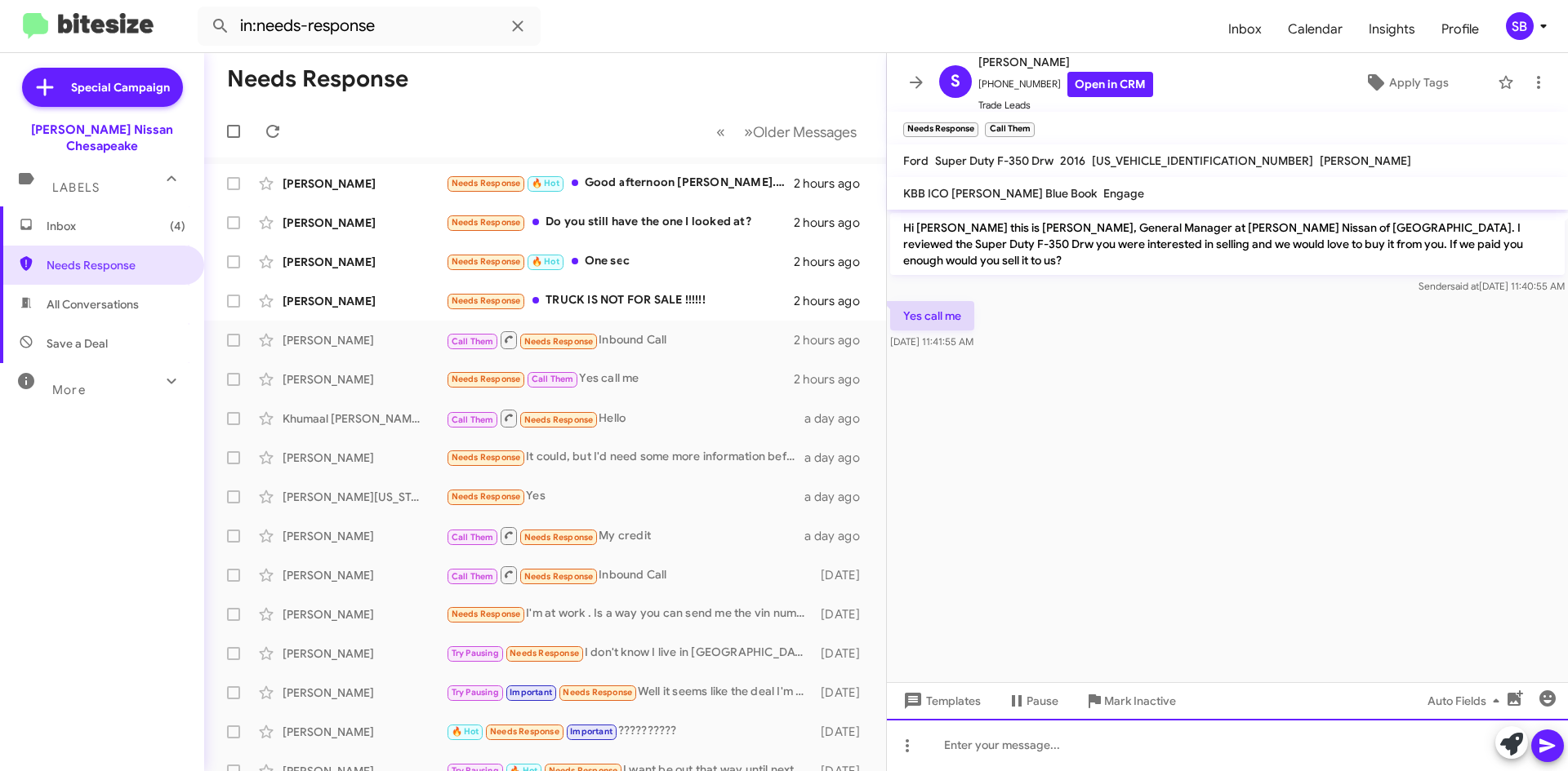
click at [1099, 743] on div at bounding box center [1226, 745] width 681 height 53
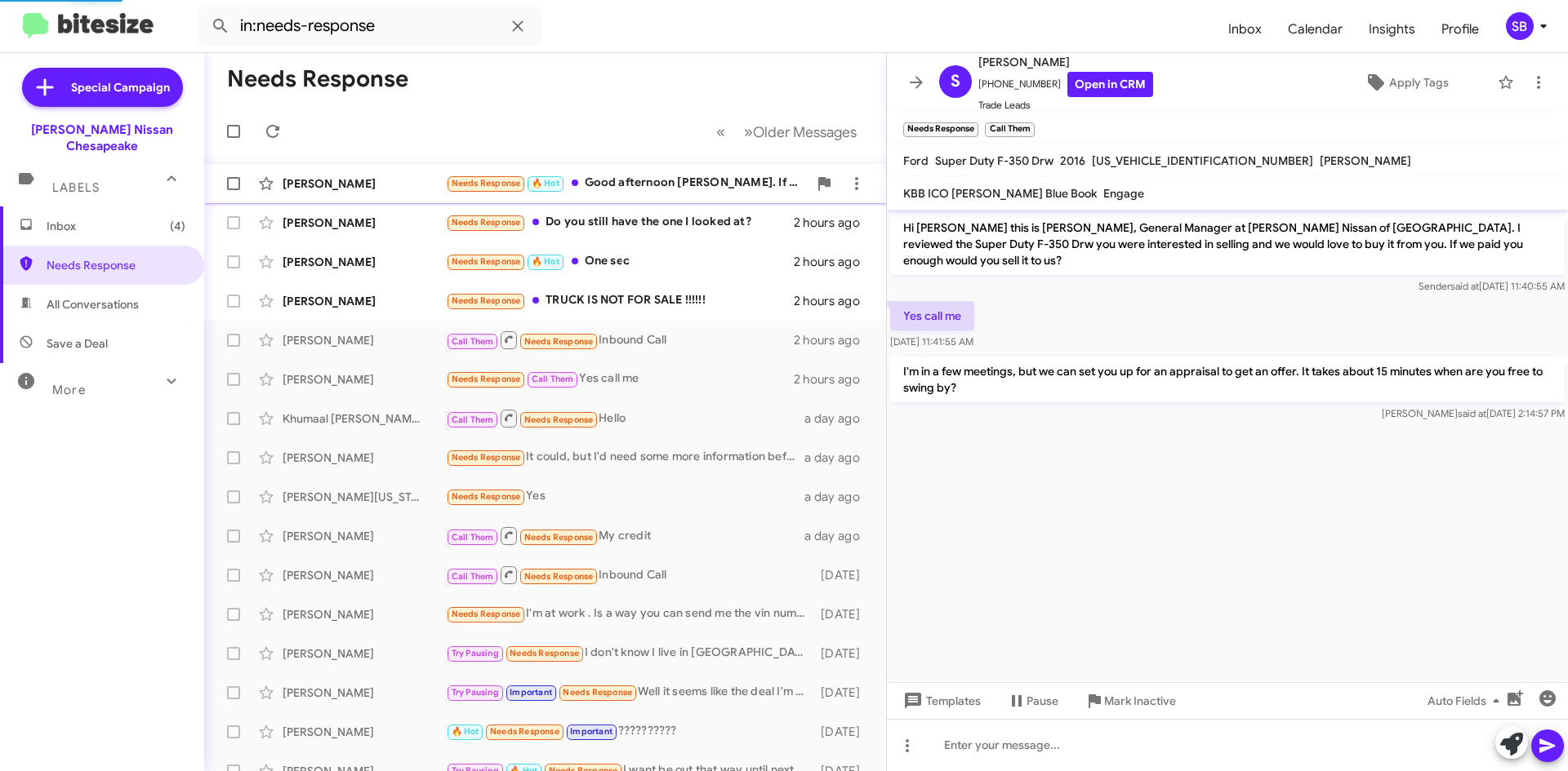
click at [637, 175] on div "Needs Response 🔥 Hot Good afternoon [PERSON_NAME]. If you paid enough I would m…" at bounding box center [626, 183] width 362 height 18
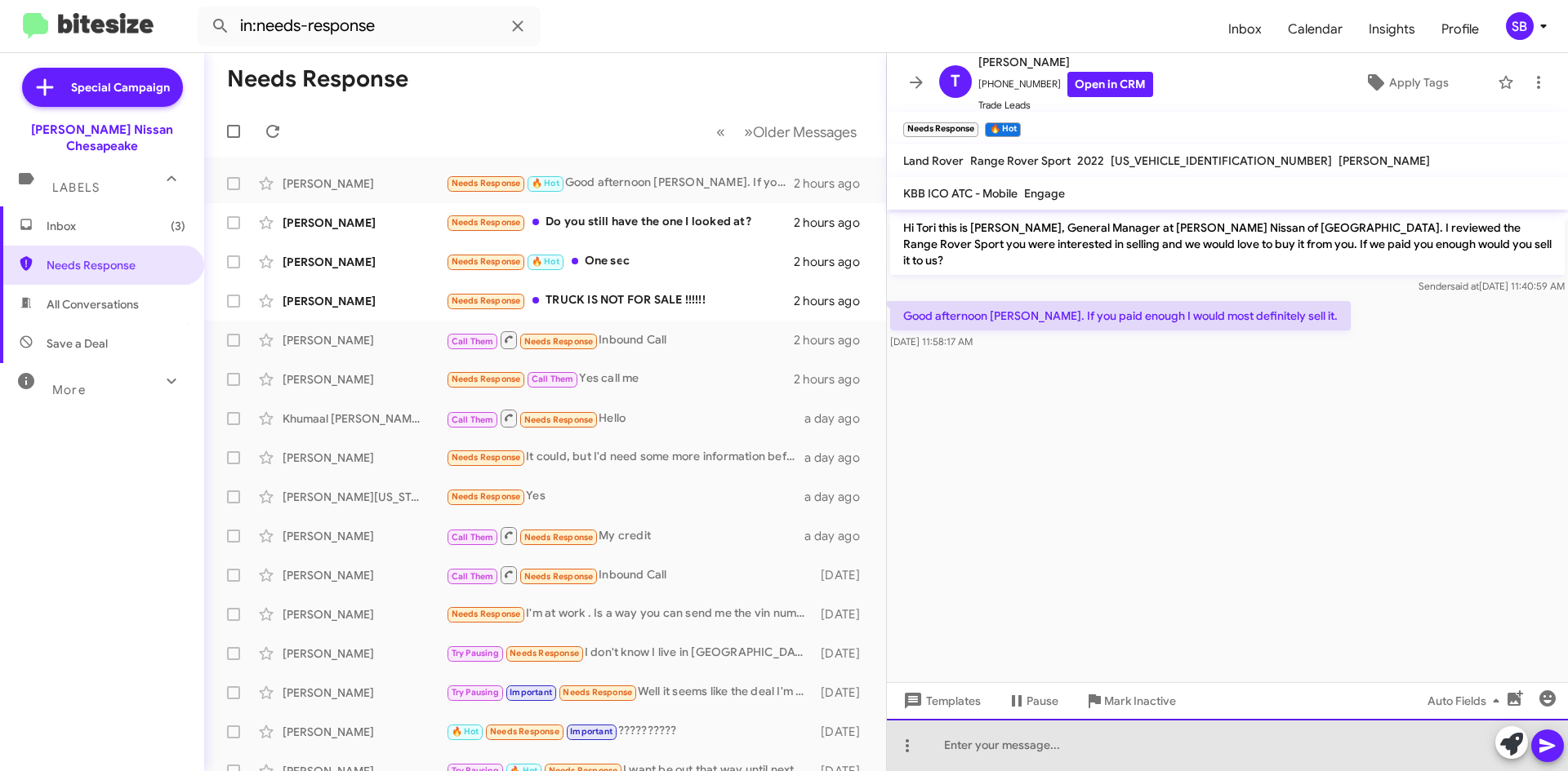
click at [989, 750] on div at bounding box center [1226, 745] width 681 height 53
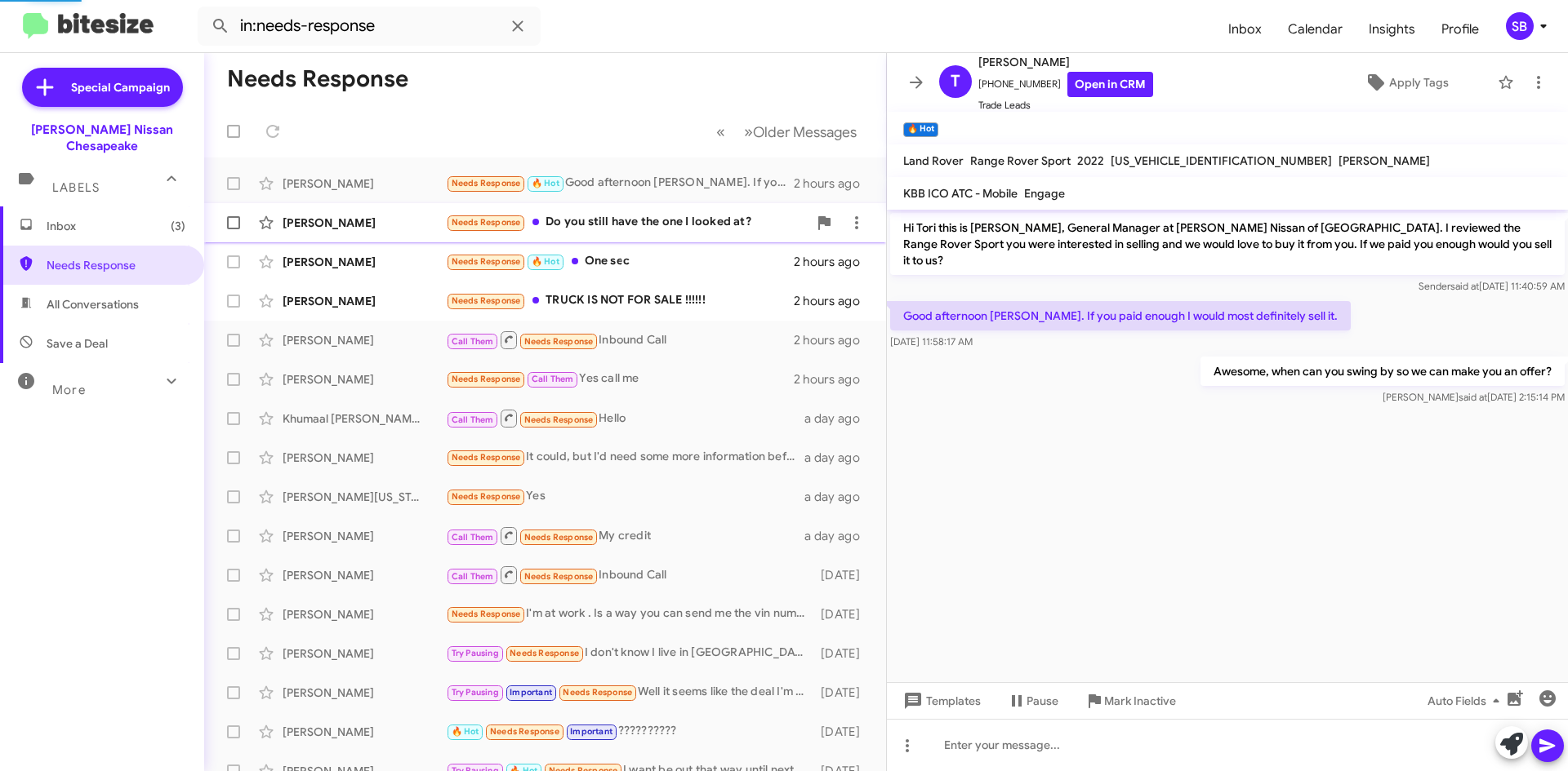
click at [681, 217] on div "Needs Response Do you still have the one I looked at?" at bounding box center [626, 222] width 362 height 18
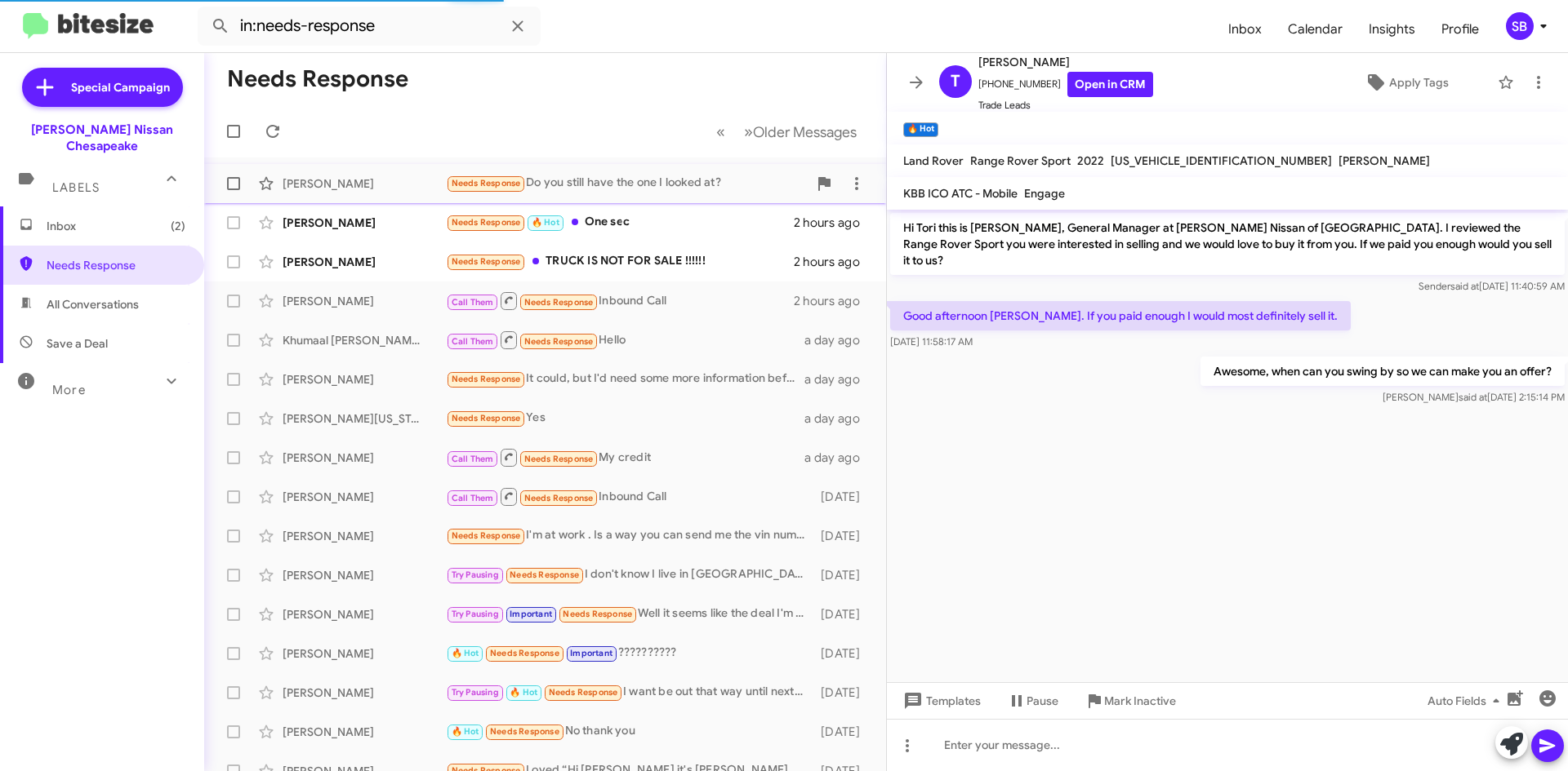
scroll to position [1232, 0]
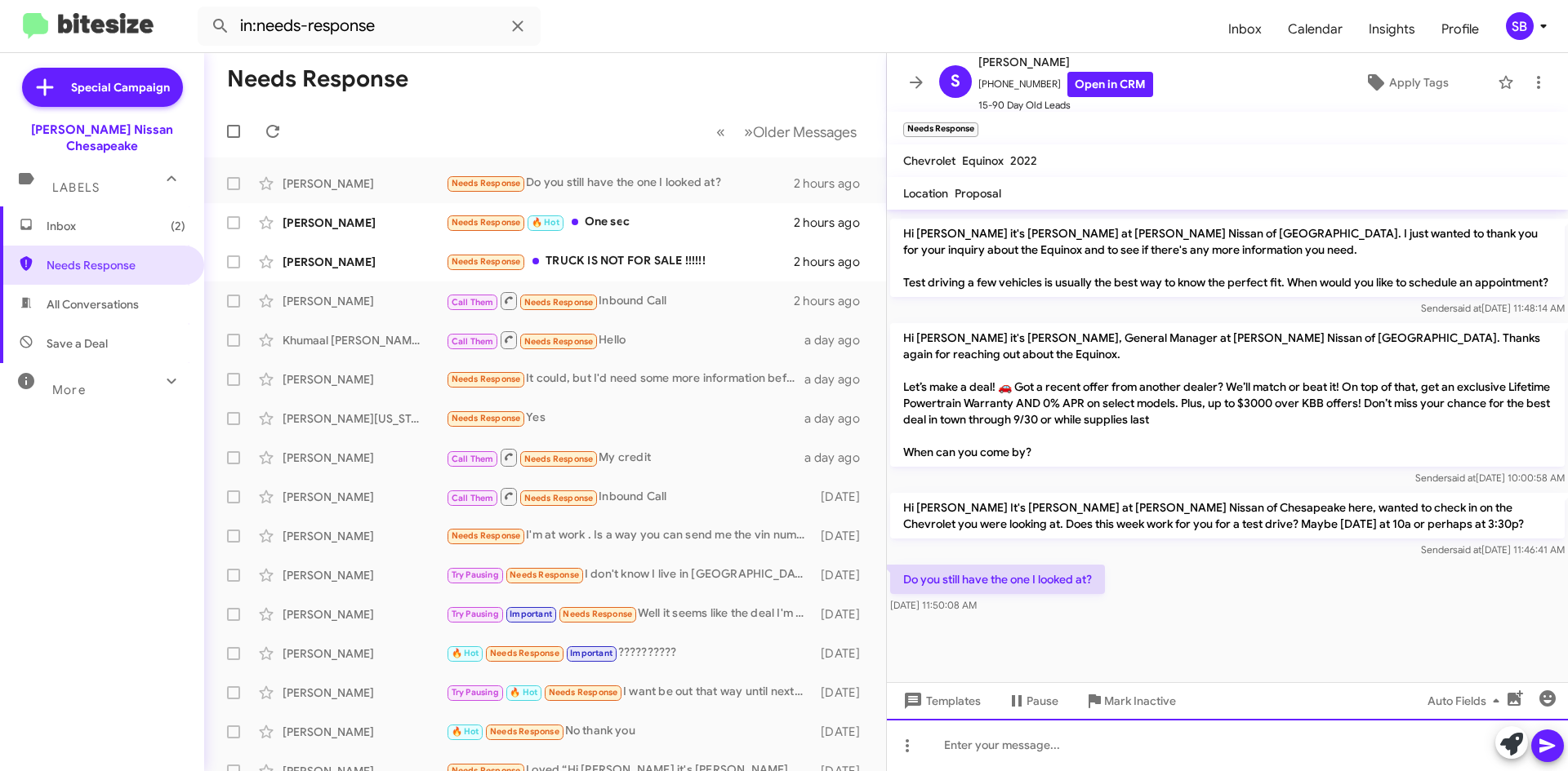
click at [1065, 763] on div at bounding box center [1226, 745] width 681 height 53
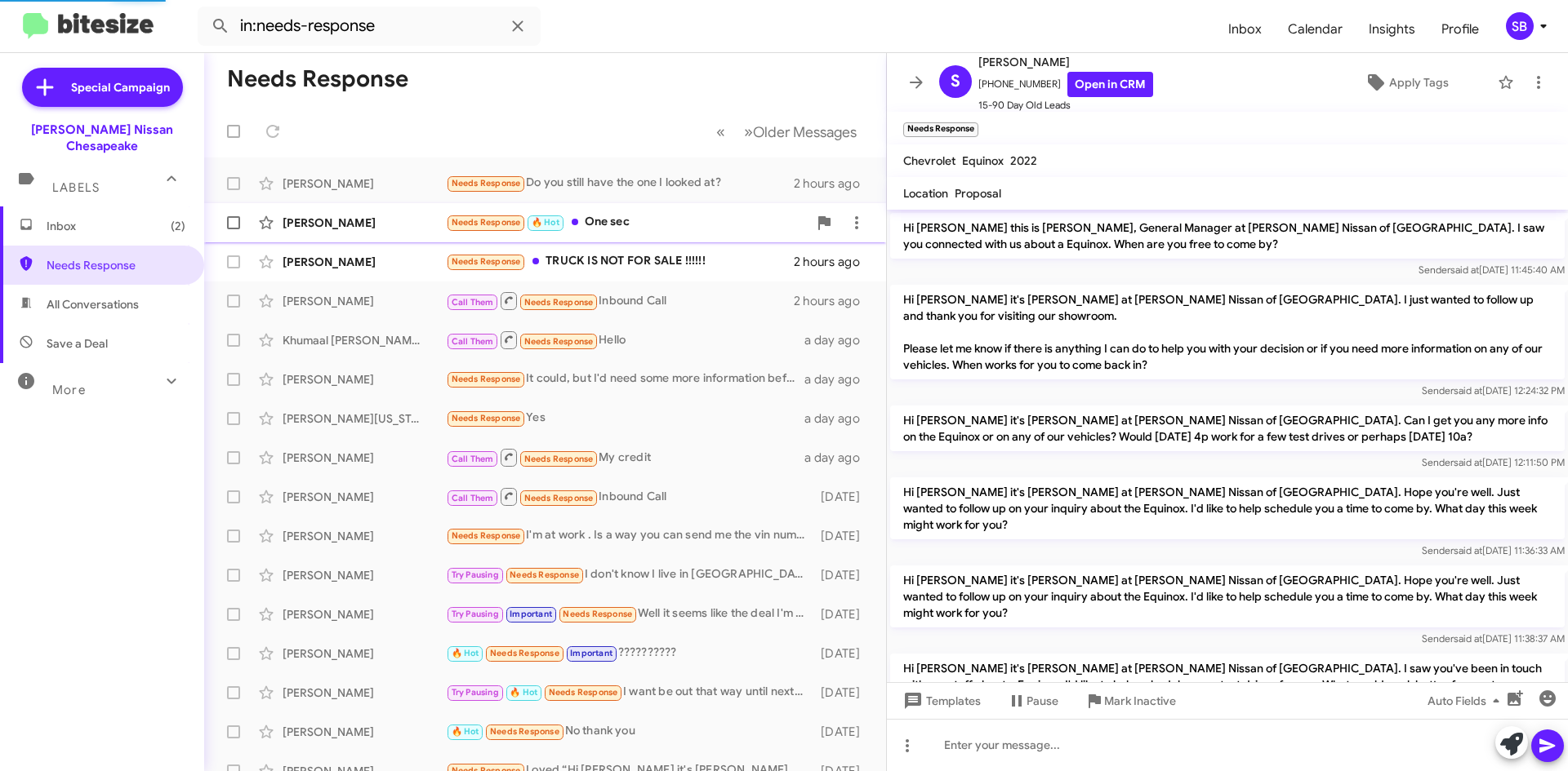
click at [639, 210] on div "[PERSON_NAME] Needs Response 🔥 Hot One sec 2 hours ago" at bounding box center [545, 222] width 656 height 32
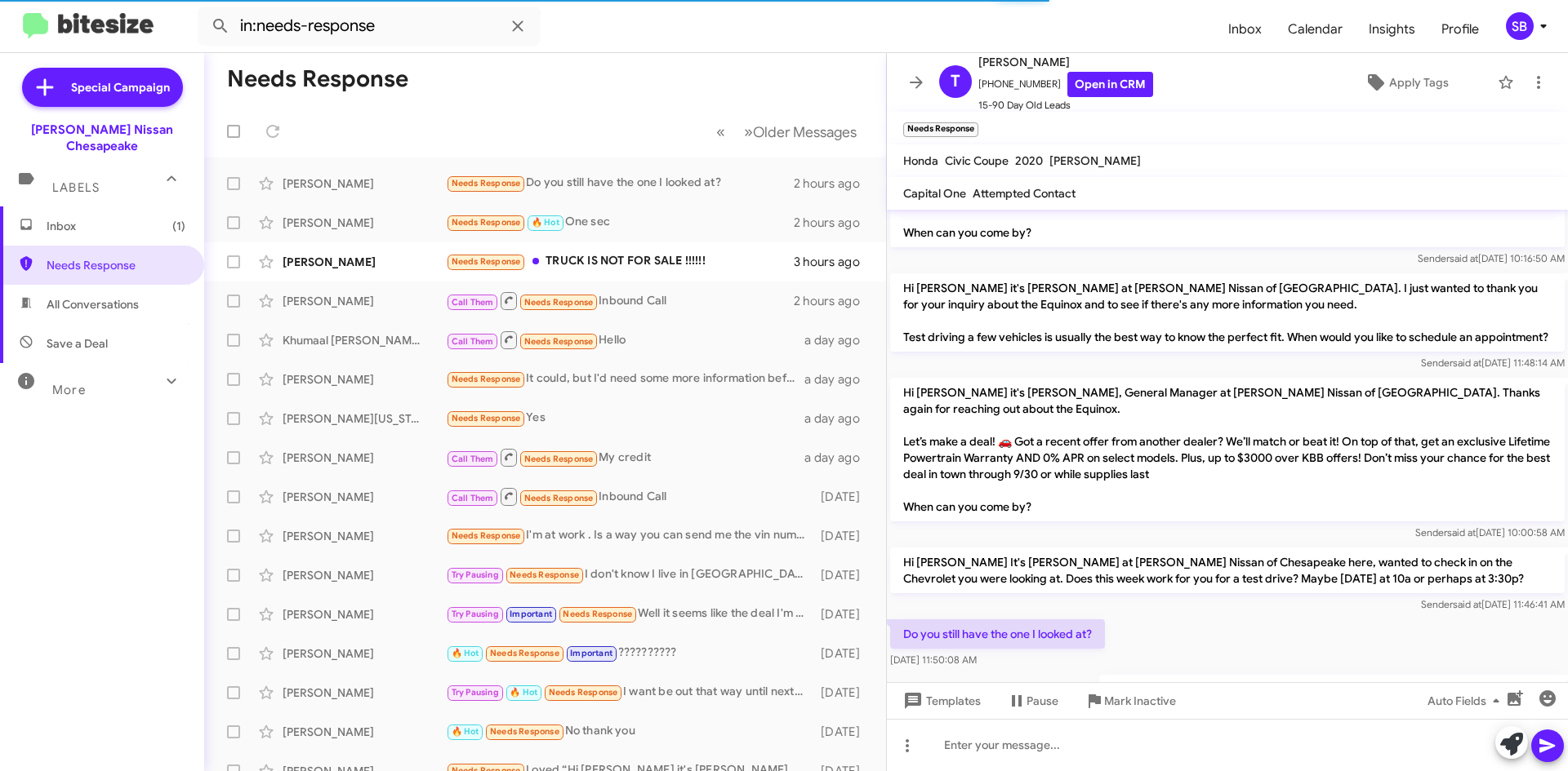
scroll to position [1291, 0]
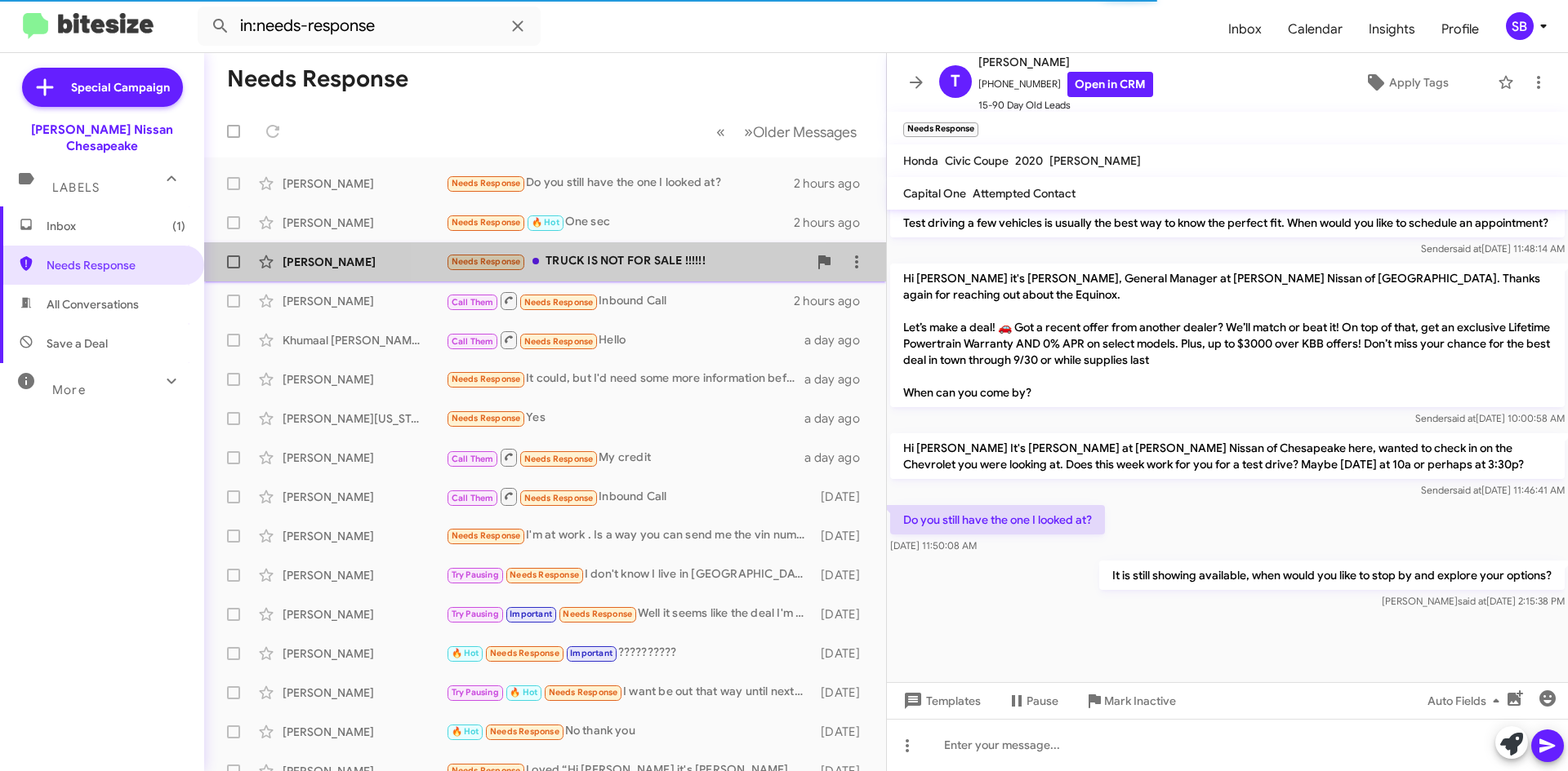
click at [650, 276] on div "[PERSON_NAME] Needs Response TRUCK IS NOT FOR SALE !!!!!! 3 hours ago" at bounding box center [545, 262] width 656 height 32
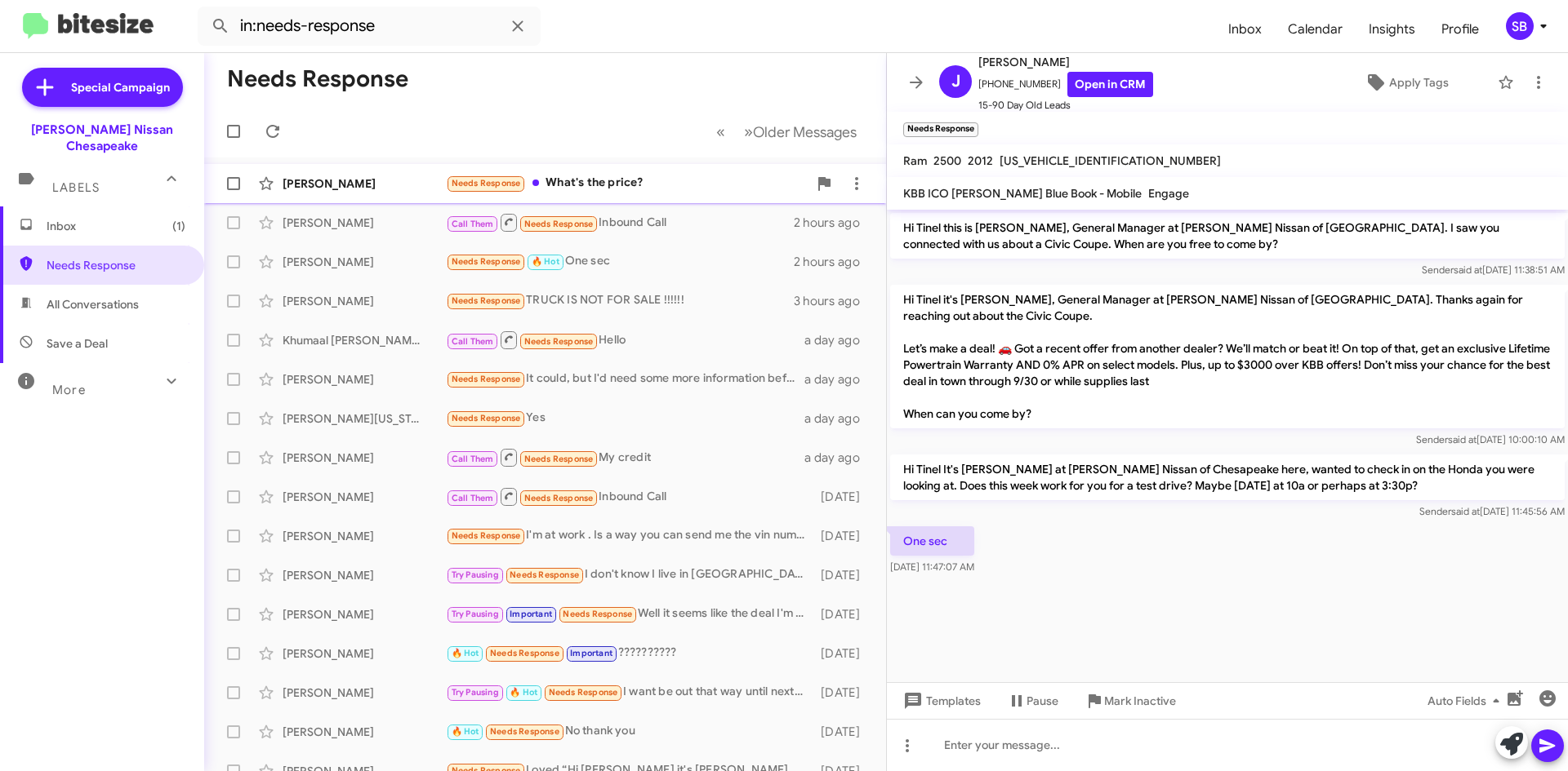
click at [638, 176] on div "Needs Response What's the price?" at bounding box center [626, 183] width 362 height 18
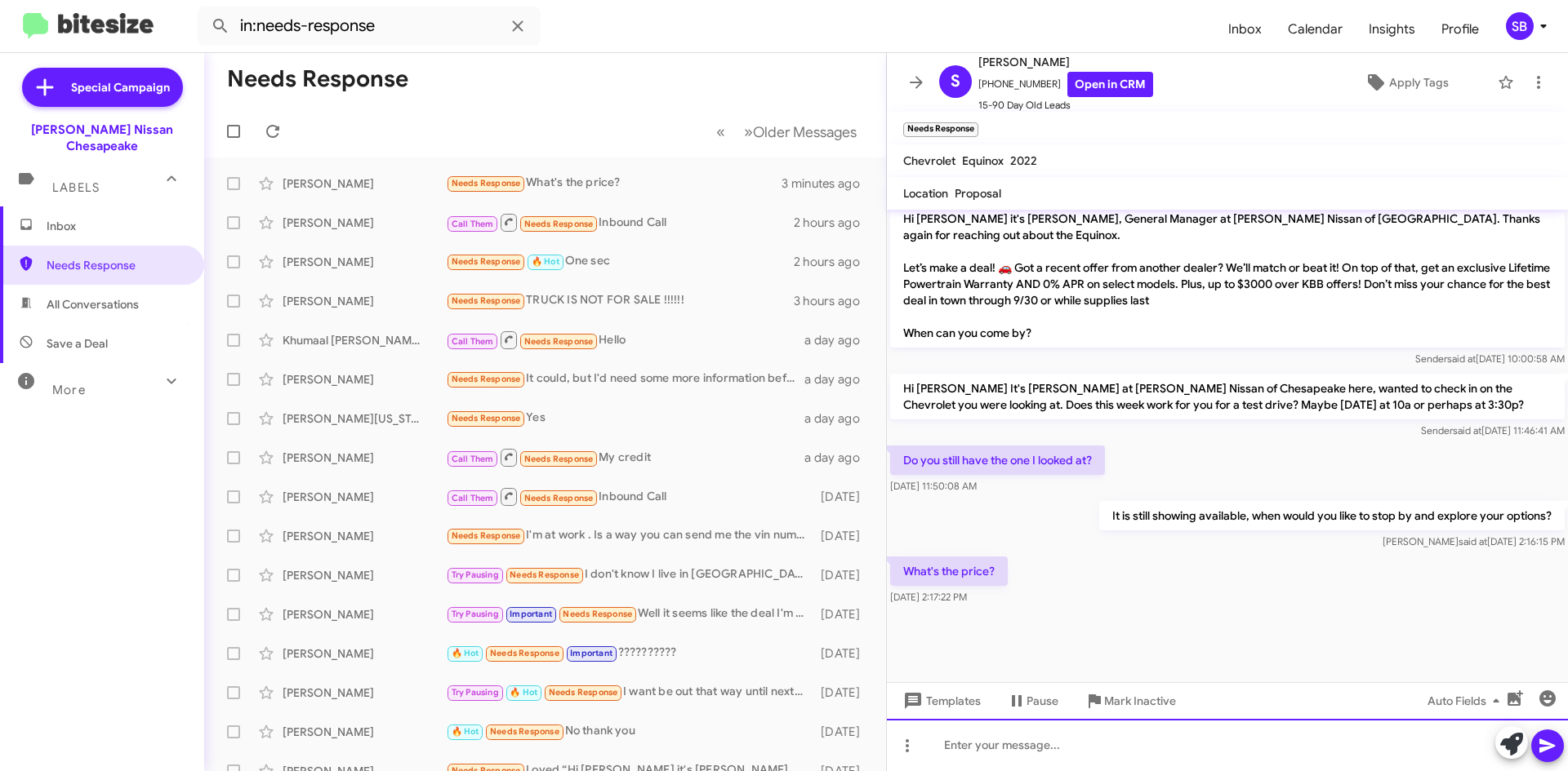
click at [989, 736] on div at bounding box center [1226, 745] width 681 height 53
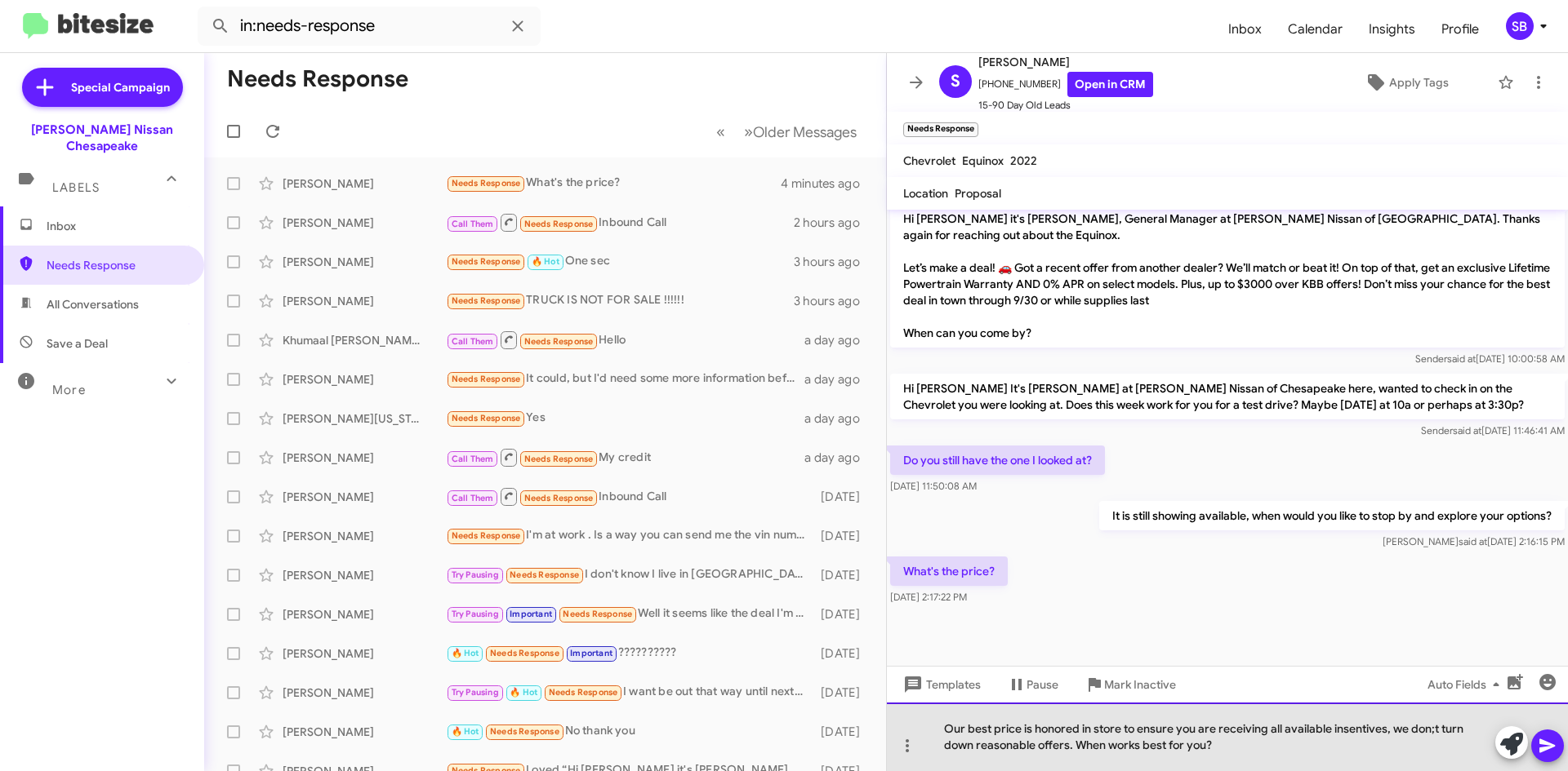
drag, startPoint x: 1363, startPoint y: 738, endPoint x: 1354, endPoint y: 727, distance: 14.2
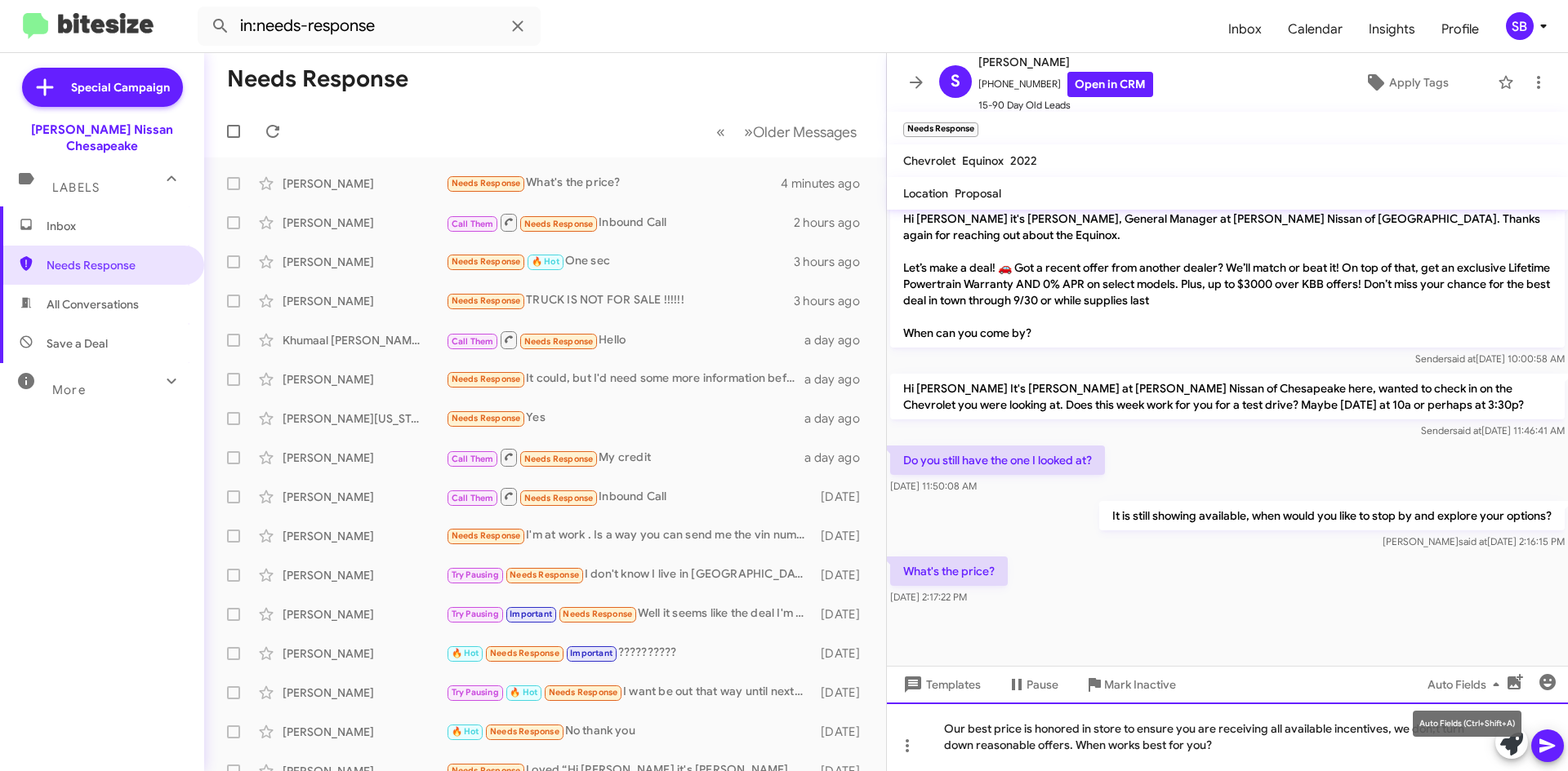
drag, startPoint x: 1429, startPoint y: 732, endPoint x: 1375, endPoint y: 751, distance: 57.2
click at [1375, 751] on div "Our best price is honored in store to ensure you are receiving all available in…" at bounding box center [1226, 737] width 681 height 68
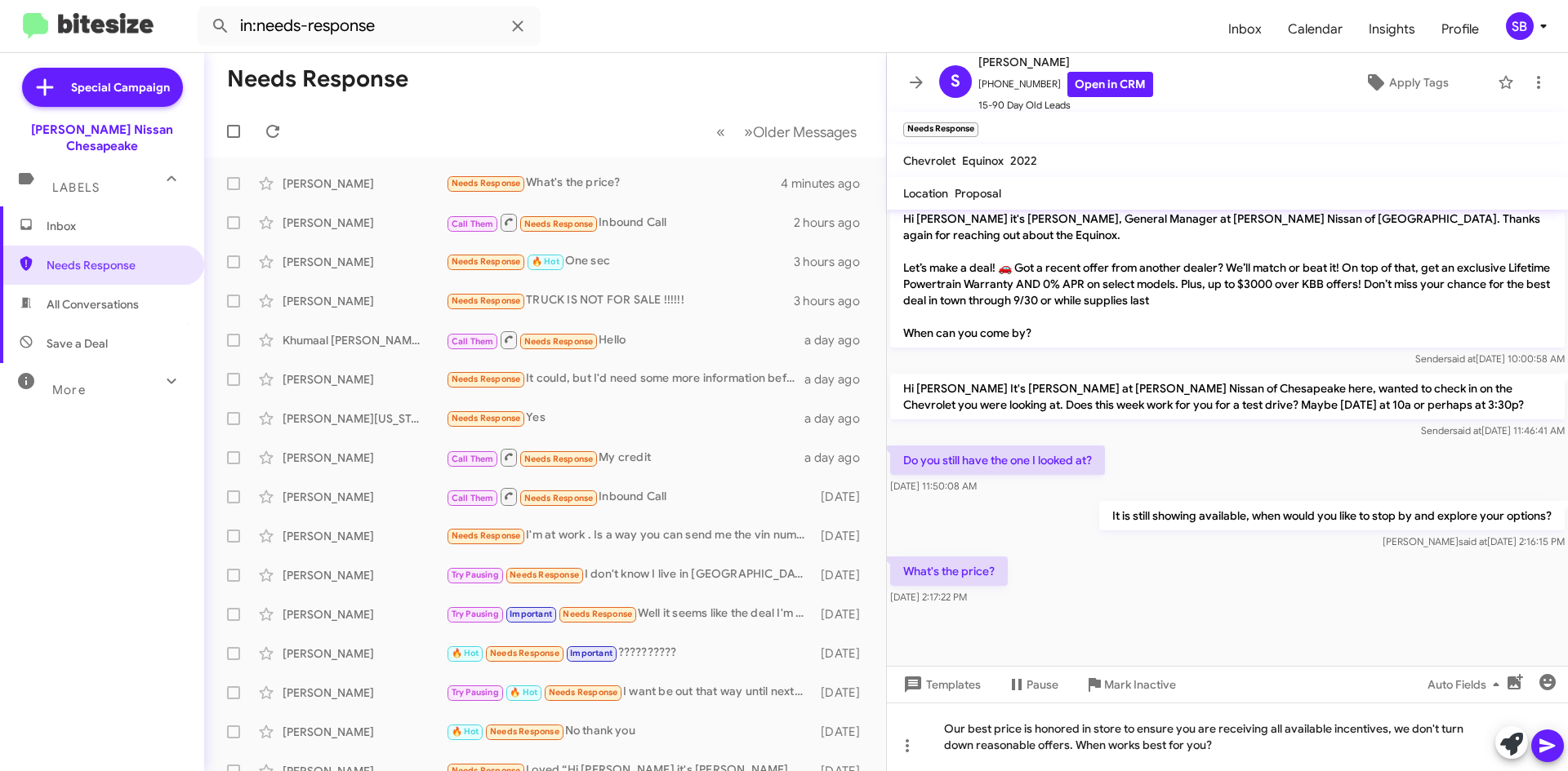
click at [1546, 742] on icon at bounding box center [1547, 745] width 19 height 19
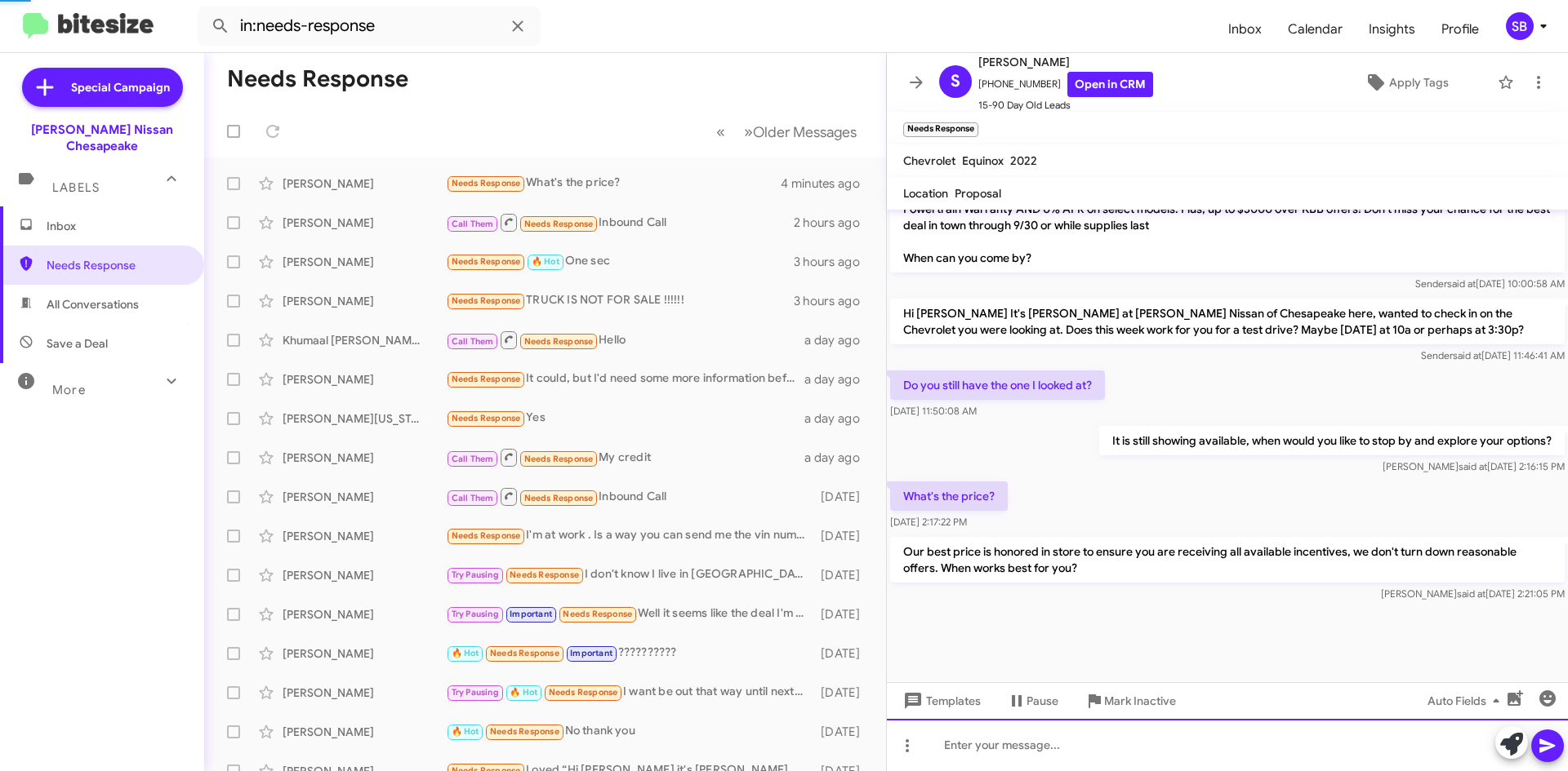
scroll to position [1427, 0]
